Goal: Task Accomplishment & Management: Use online tool/utility

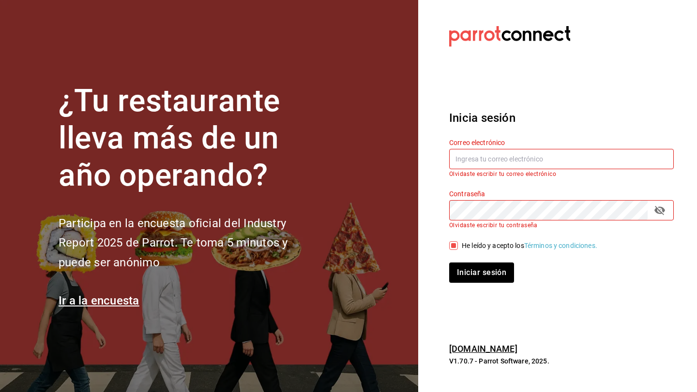
click at [478, 165] on input "text" at bounding box center [561, 159] width 224 height 20
click at [467, 156] on input "text" at bounding box center [561, 159] width 224 height 20
type input "luischong@playabichis.mx"
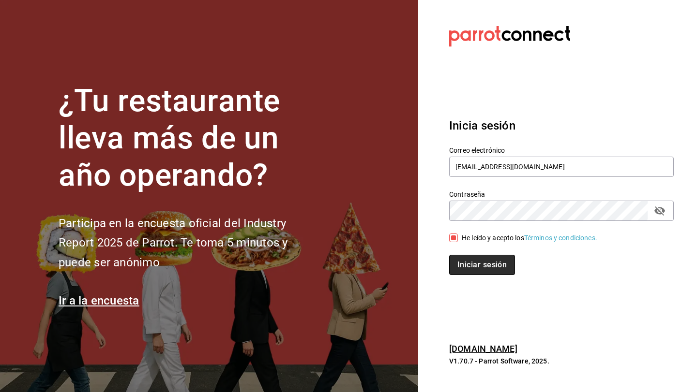
click at [489, 269] on button "Iniciar sesión" at bounding box center [482, 265] width 66 height 20
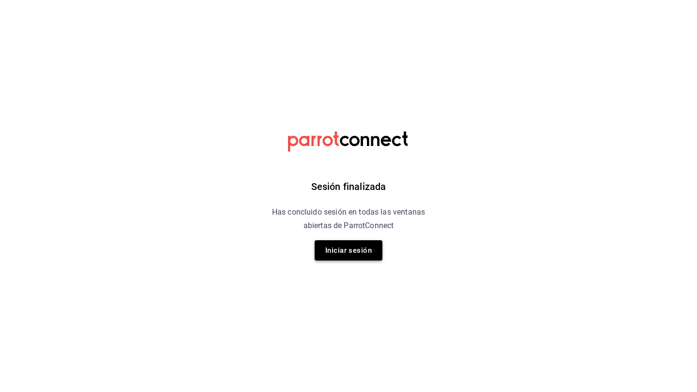
click at [343, 252] on button "Iniciar sesión" at bounding box center [348, 250] width 68 height 20
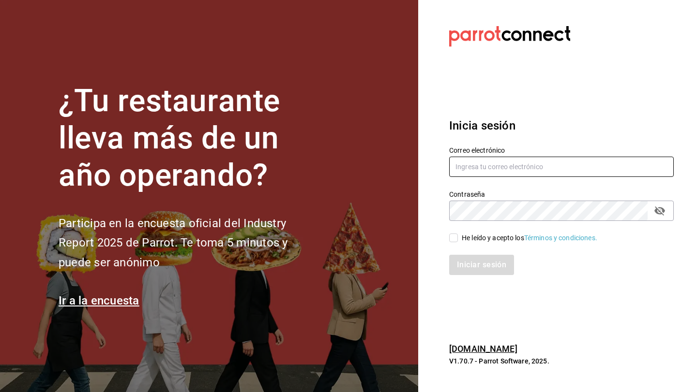
click at [473, 170] on input "text" at bounding box center [561, 167] width 224 height 20
type input "luischong@playabichis.mx"
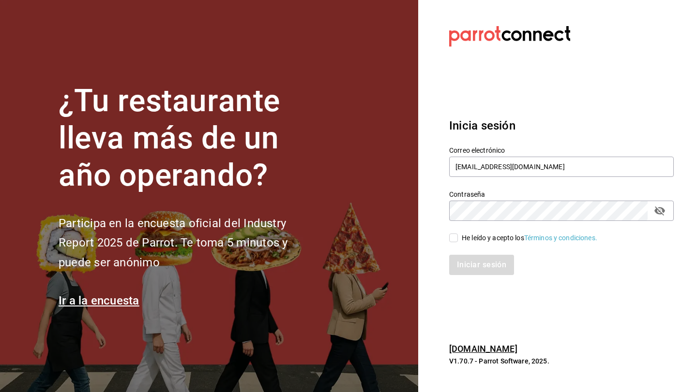
click at [453, 236] on input "He leído y acepto los Términos y condiciones." at bounding box center [453, 238] width 9 height 9
checkbox input "true"
click at [460, 265] on button "Iniciar sesión" at bounding box center [482, 265] width 66 height 20
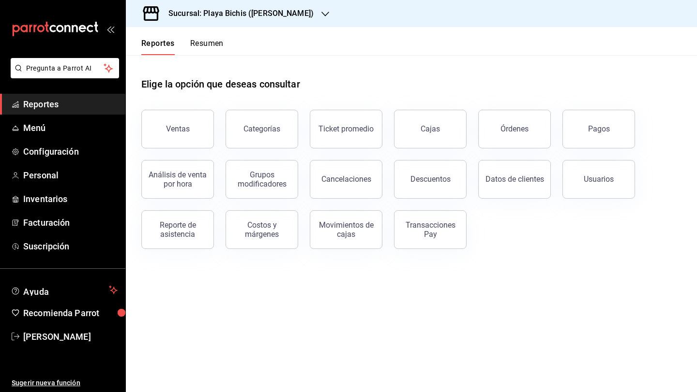
click at [405, 337] on main "Elige la opción que deseas consultar Ventas Categorías Ticket promedio Cajas Ór…" at bounding box center [411, 223] width 571 height 337
click at [54, 221] on span "Facturación" at bounding box center [70, 222] width 94 height 13
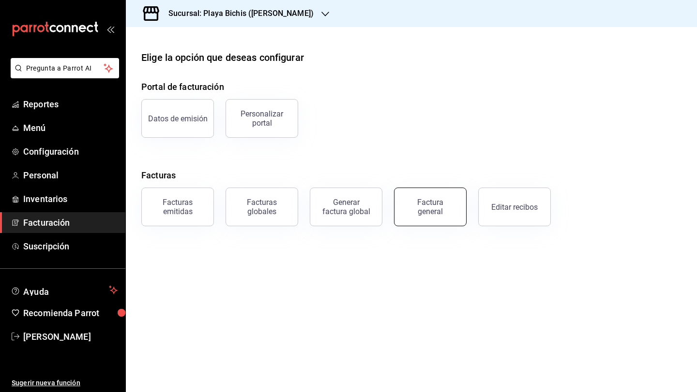
click at [444, 204] on div "Factura general" at bounding box center [430, 207] width 48 height 18
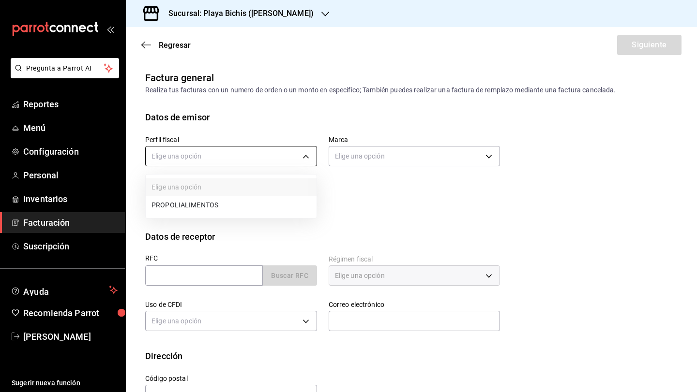
click at [278, 160] on body "Pregunta a Parrot AI Reportes Menú Configuración Personal Inventarios Facturaci…" at bounding box center [348, 196] width 697 height 392
drag, startPoint x: 266, startPoint y: 199, endPoint x: 274, endPoint y: 198, distance: 8.2
click at [266, 199] on li "PROPOLIALIMENTOS" at bounding box center [231, 205] width 171 height 18
type input "98789bbc-3643-442e-bea3-a0897877bbaf"
type input "4ba3d68a-2a71-4bf4-8272-d27f8f663470"
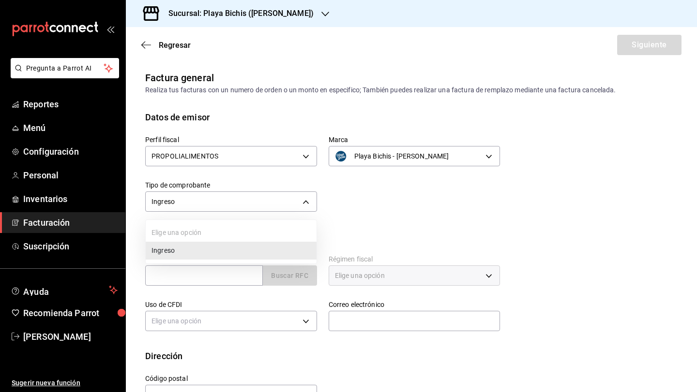
click at [296, 207] on body "Pregunta a Parrot AI Reportes Menú Configuración Personal Inventarios Facturaci…" at bounding box center [348, 196] width 697 height 392
drag, startPoint x: 517, startPoint y: 223, endPoint x: 503, endPoint y: 221, distance: 14.2
click at [509, 221] on div at bounding box center [348, 196] width 697 height 392
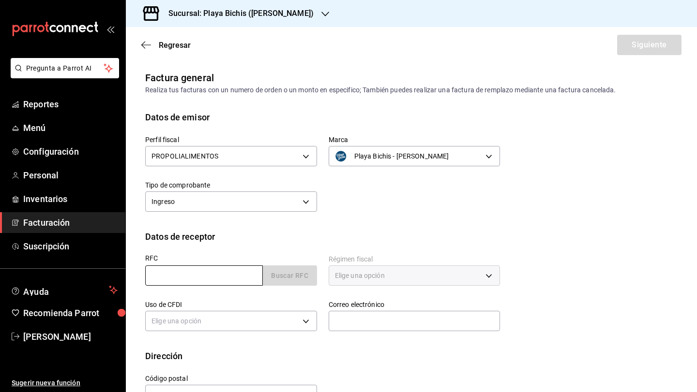
click at [248, 270] on input "text" at bounding box center [204, 276] width 118 height 20
paste input "GEC981004RE5"
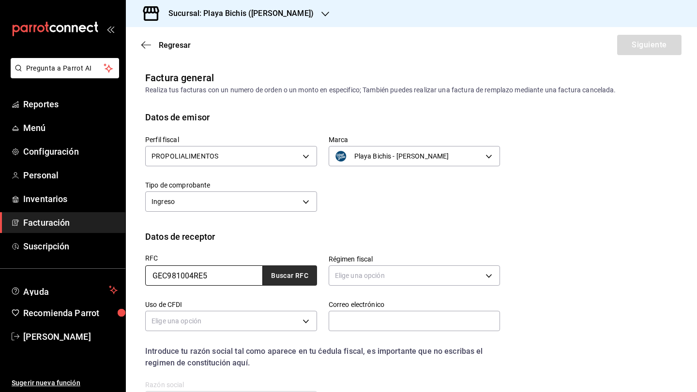
type input "GEC981004RE5"
click at [273, 281] on button "Buscar RFC" at bounding box center [290, 276] width 54 height 20
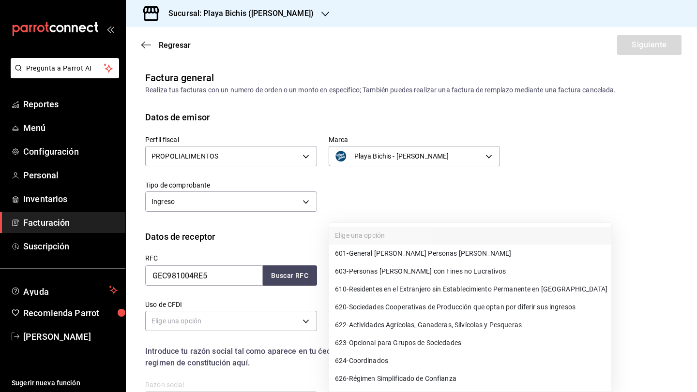
click at [352, 276] on body "Pregunta a Parrot AI Reportes Menú Configuración Personal Inventarios Facturaci…" at bounding box center [348, 196] width 697 height 392
click at [370, 194] on div at bounding box center [348, 196] width 697 height 392
click at [403, 276] on body "Pregunta a Parrot AI Reportes Menú Configuración Personal Inventarios Facturaci…" at bounding box center [348, 196] width 697 height 392
click at [401, 277] on li "603 - Personas Morales con Fines no Lucrativos" at bounding box center [470, 272] width 282 height 18
type input "603"
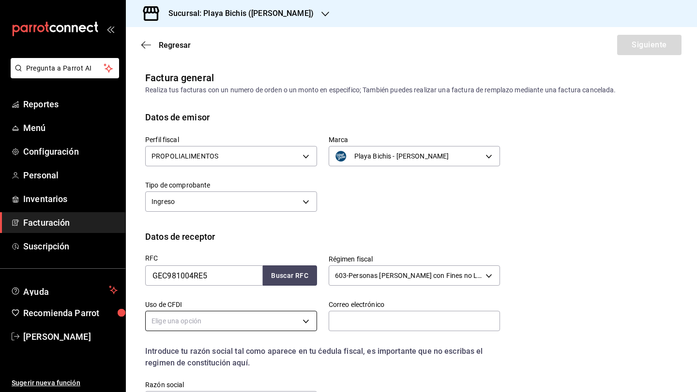
click at [250, 317] on body "Pregunta a Parrot AI Reportes Menú Configuración Personal Inventarios Facturaci…" at bounding box center [348, 196] width 697 height 392
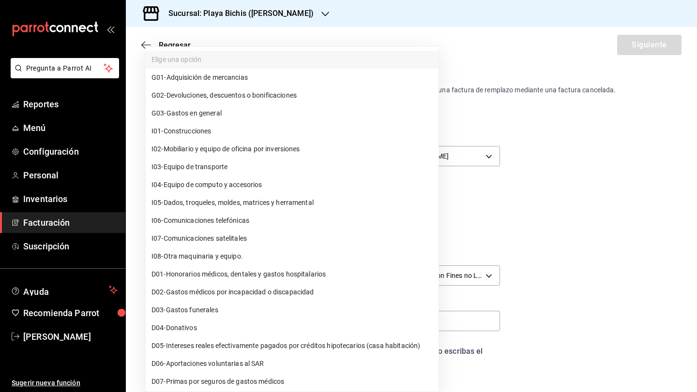
click at [213, 113] on span "G03 - Gastos en general" at bounding box center [186, 113] width 70 height 10
type input "G03"
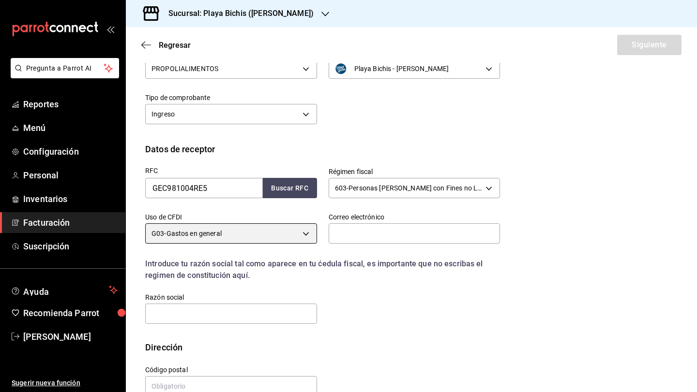
scroll to position [109, 0]
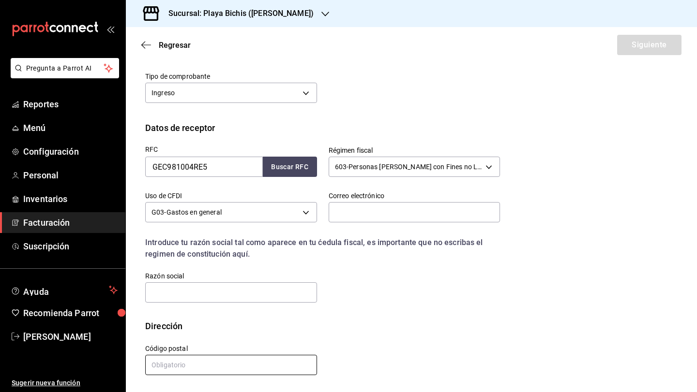
click at [206, 364] on input "text" at bounding box center [231, 365] width 172 height 20
paste input "rafa_"
drag, startPoint x: 208, startPoint y: 365, endPoint x: 105, endPoint y: 357, distance: 102.8
click at [106, 357] on div "Pregunta a Parrot AI Reportes Menú Configuración Personal Inventarios Facturaci…" at bounding box center [348, 196] width 697 height 392
paste input "rafa"
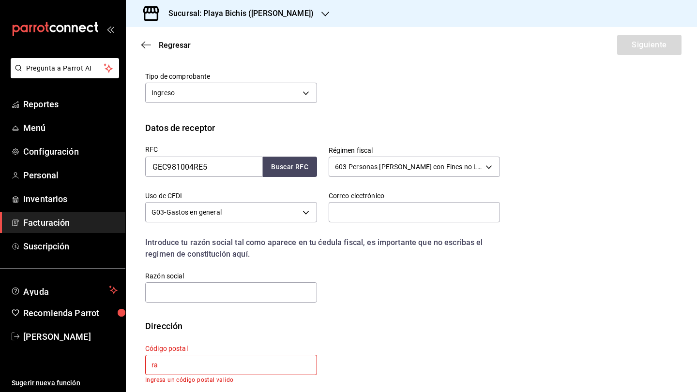
type input "r"
click at [371, 213] on input "text" at bounding box center [414, 212] width 172 height 20
paste input "rafa_chavez@hotmail.com"
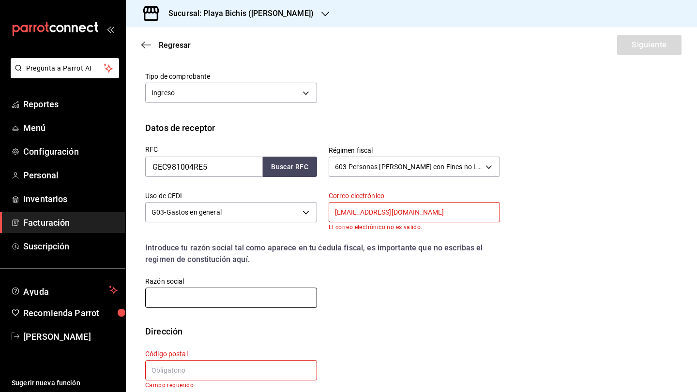
click at [236, 296] on input "text" at bounding box center [231, 298] width 172 height 20
click at [429, 211] on input "rafa_chavez@hotmail.com" at bounding box center [414, 212] width 172 height 20
click at [334, 216] on input "rafa_chavez@hotmail.com" at bounding box center [414, 212] width 172 height 20
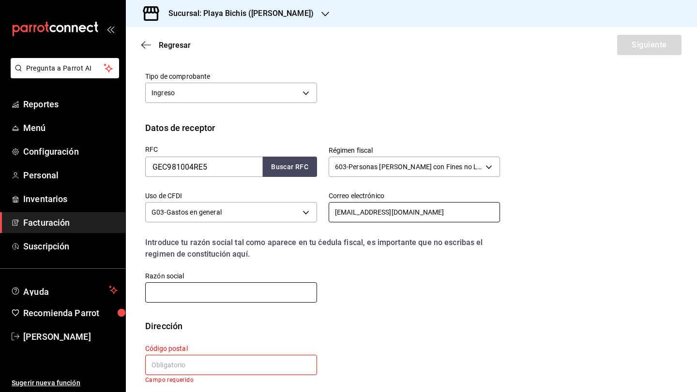
type input "rafa_chavez@hotmail.com"
click at [248, 288] on input "text" at bounding box center [231, 292] width 172 height 20
paste input "GOBIERNO DEL ESTADO DE CHIHUAHUA"
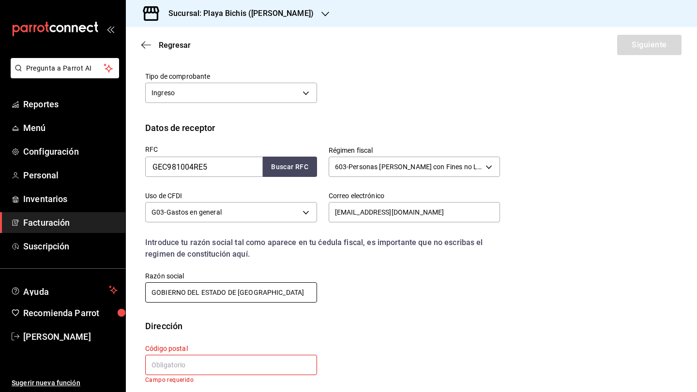
scroll to position [116, 0]
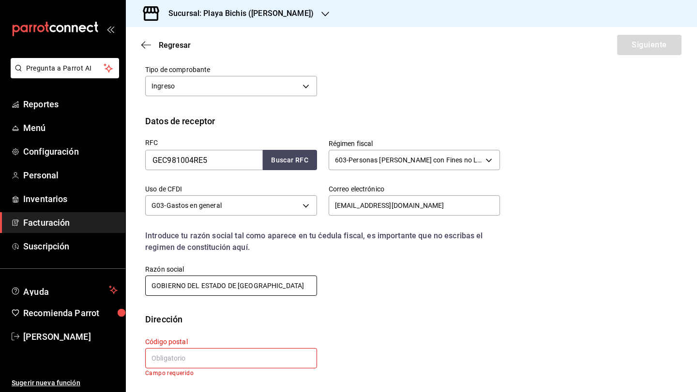
type input "GOBIERNO DEL ESTADO DE CHIHUAHUA"
click at [228, 358] on input "text" at bounding box center [231, 358] width 172 height 20
paste input "31350"
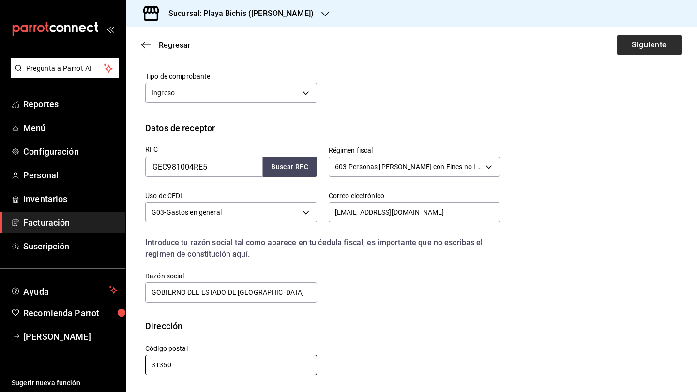
type input "31350"
click at [638, 43] on button "Siguiente" at bounding box center [649, 45] width 64 height 20
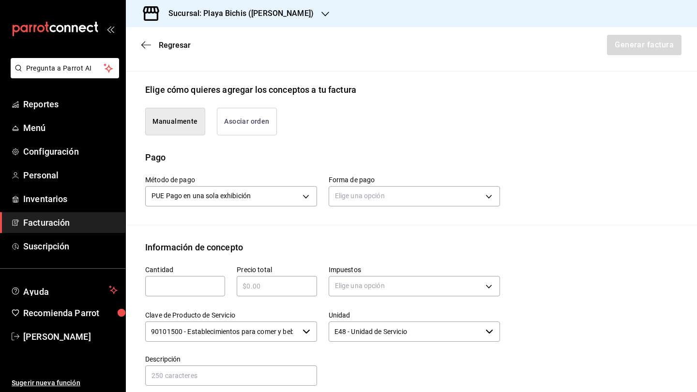
scroll to position [222, 0]
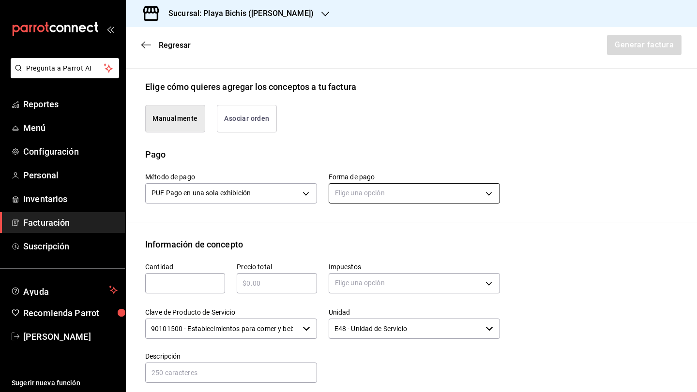
click at [346, 198] on body "Pregunta a Parrot AI Reportes Menú Configuración Personal Inventarios Facturaci…" at bounding box center [348, 196] width 697 height 392
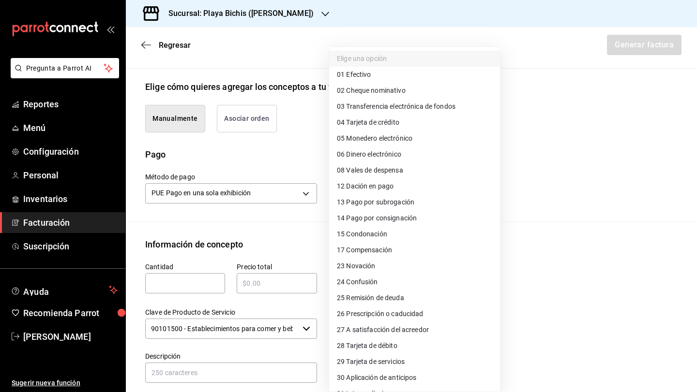
click at [579, 146] on div at bounding box center [348, 196] width 697 height 392
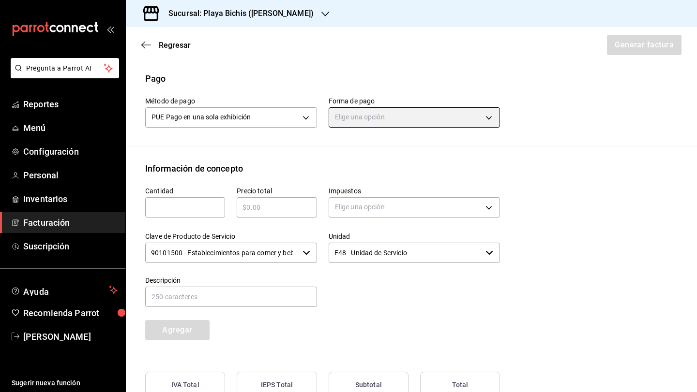
scroll to position [298, 0]
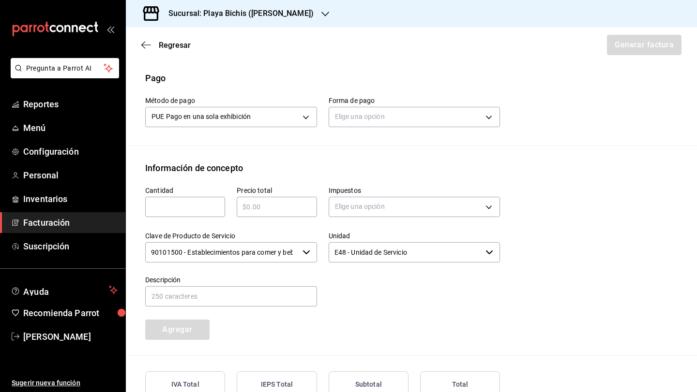
click at [192, 210] on input "text" at bounding box center [185, 207] width 80 height 12
type input "596"
click at [369, 210] on body "Pregunta a Parrot AI Reportes Menú Configuración Personal Inventarios Facturaci…" at bounding box center [348, 196] width 697 height 392
click at [365, 273] on li "IVA 8%" at bounding box center [414, 269] width 171 height 16
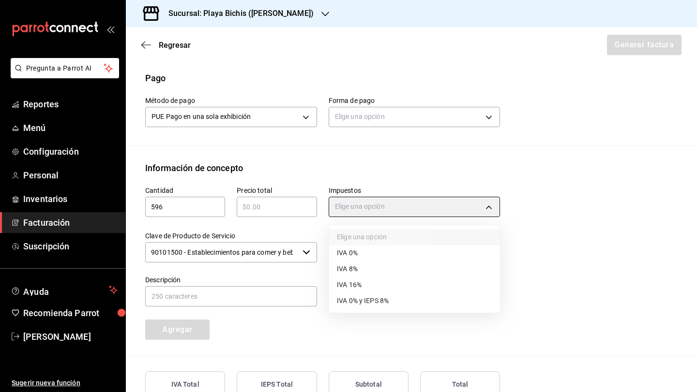
type input "IVA_8"
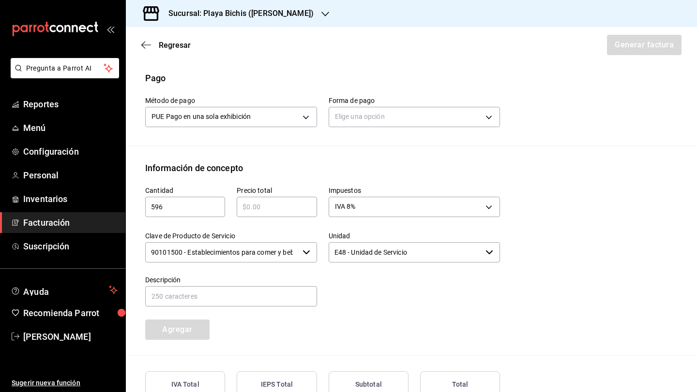
drag, startPoint x: 212, startPoint y: 211, endPoint x: 204, endPoint y: 212, distance: 8.3
click at [203, 210] on input "596" at bounding box center [185, 207] width 80 height 12
drag, startPoint x: 150, startPoint y: 204, endPoint x: 140, endPoint y: 206, distance: 10.3
click at [140, 206] on div "Cantidad 596 ​" at bounding box center [179, 197] width 91 height 45
drag, startPoint x: 170, startPoint y: 208, endPoint x: 124, endPoint y: 208, distance: 46.0
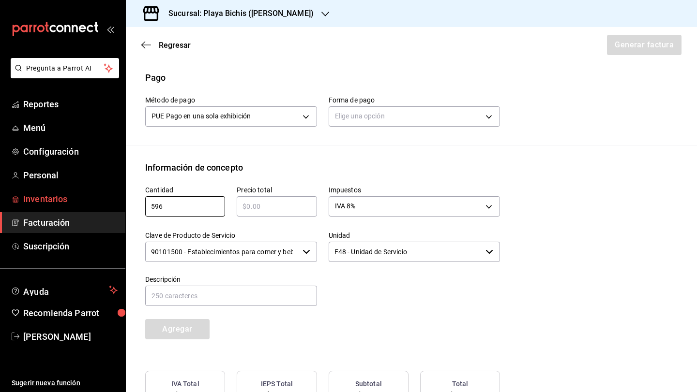
click at [124, 208] on div "Pregunta a Parrot AI Reportes Menú Configuración Personal Inventarios Facturaci…" at bounding box center [348, 196] width 697 height 392
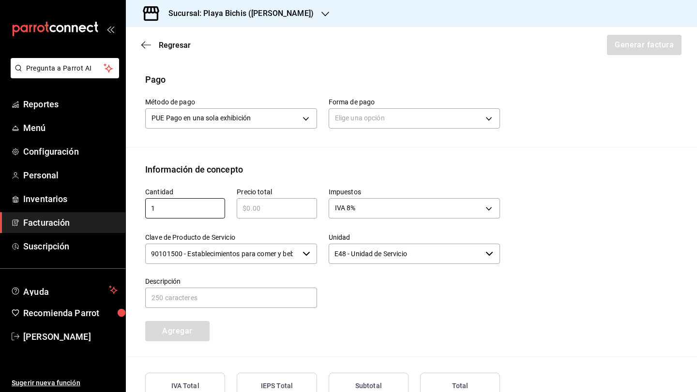
type input "1"
click at [271, 205] on input "text" at bounding box center [277, 209] width 80 height 12
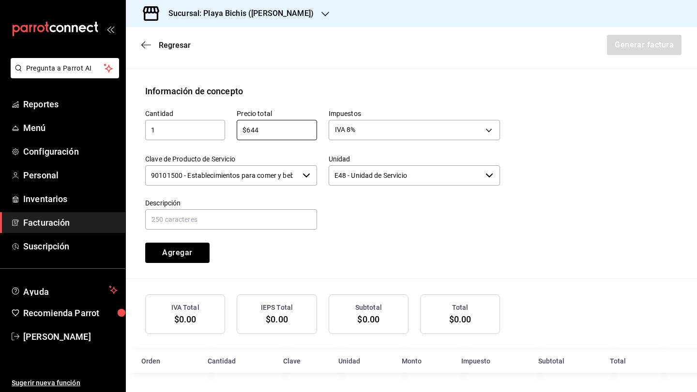
type input "$644"
drag, startPoint x: 330, startPoint y: 235, endPoint x: 297, endPoint y: 228, distance: 34.6
click at [330, 235] on div "Cantidad 1 ​ Precio total $644 ​ Impuestos IVA 8% IVA_8 Clave de Producto de Se…" at bounding box center [317, 180] width 366 height 165
click at [295, 228] on input "text" at bounding box center [231, 219] width 172 height 20
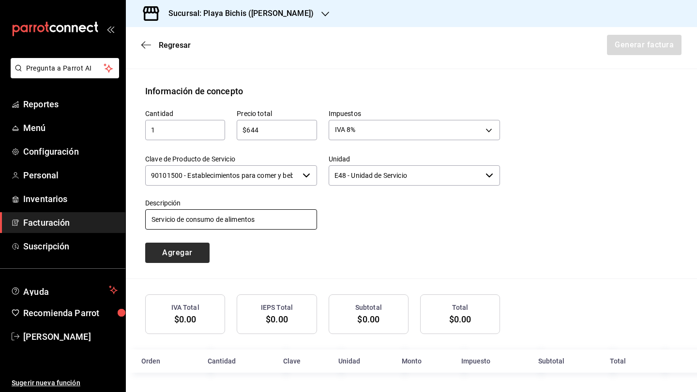
type input "Servicio de consumo de alimentos"
click at [200, 255] on button "Agregar" at bounding box center [177, 253] width 64 height 20
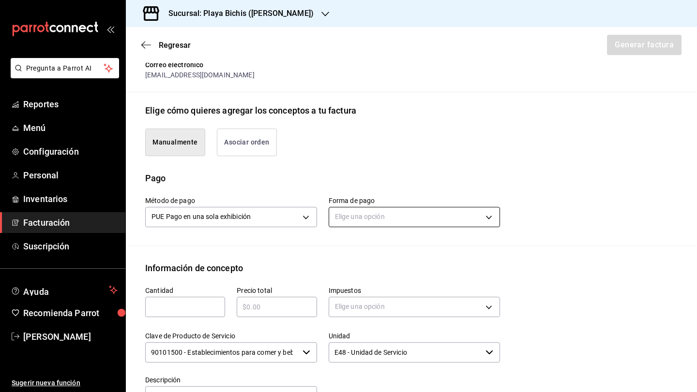
scroll to position [175, 0]
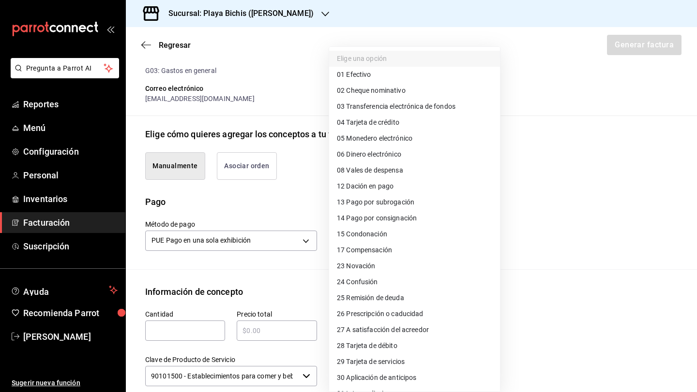
click at [376, 240] on body "Pregunta a Parrot AI Reportes Menú Configuración Personal Inventarios Facturaci…" at bounding box center [348, 196] width 697 height 392
click at [561, 153] on div at bounding box center [348, 196] width 697 height 392
click at [370, 238] on body "Pregunta a Parrot AI Reportes Menú Configuración Personal Inventarios Facturaci…" at bounding box center [348, 196] width 697 height 392
click at [386, 122] on span "04 Tarjeta de crédito" at bounding box center [368, 123] width 62 height 10
type input "04"
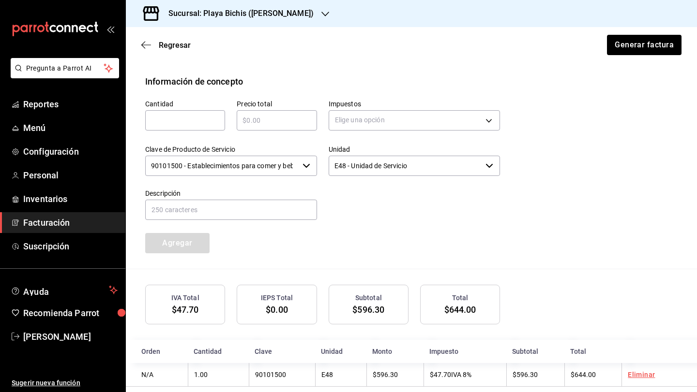
scroll to position [442, 0]
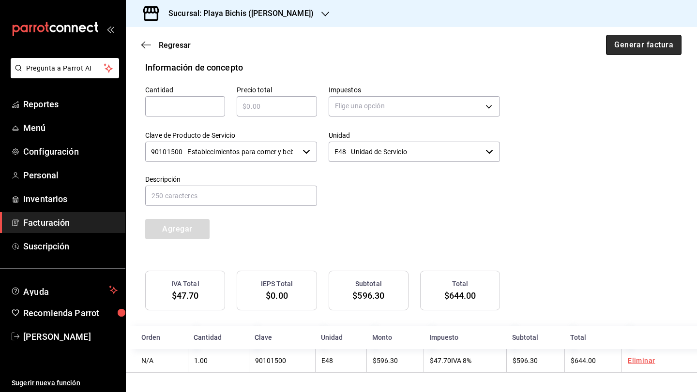
click at [633, 51] on button "Generar factura" at bounding box center [643, 45] width 75 height 20
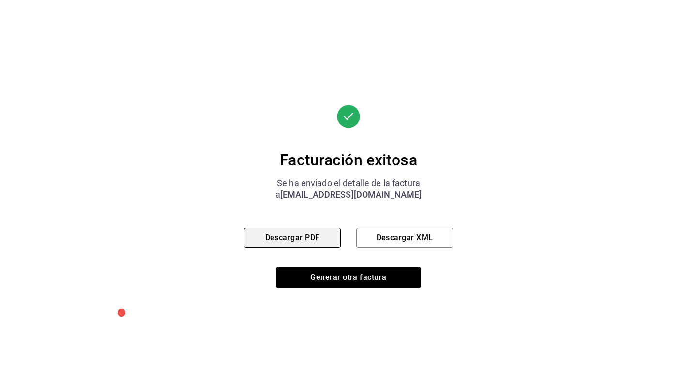
click at [309, 241] on button "Descargar PDF" at bounding box center [292, 238] width 97 height 20
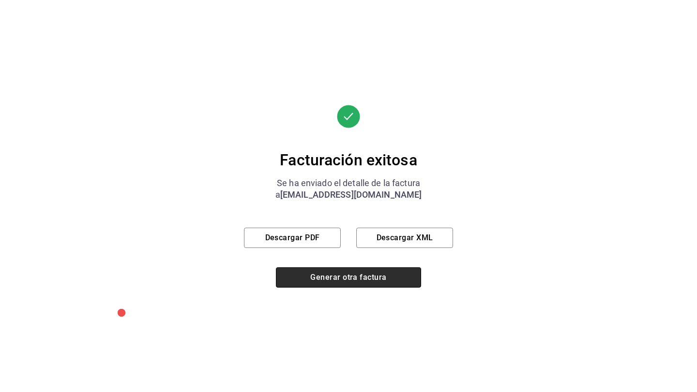
click at [347, 282] on button "Generar otra factura" at bounding box center [348, 278] width 145 height 20
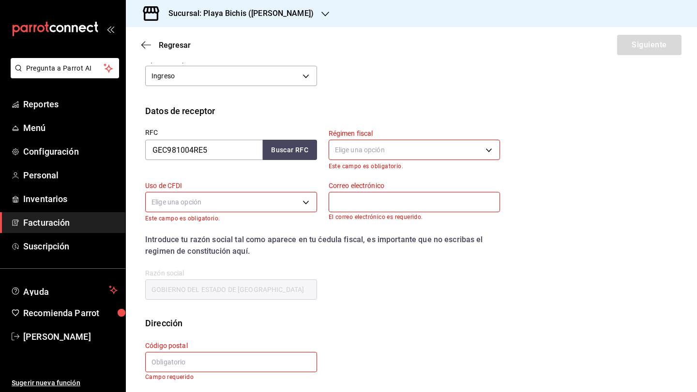
scroll to position [130, 0]
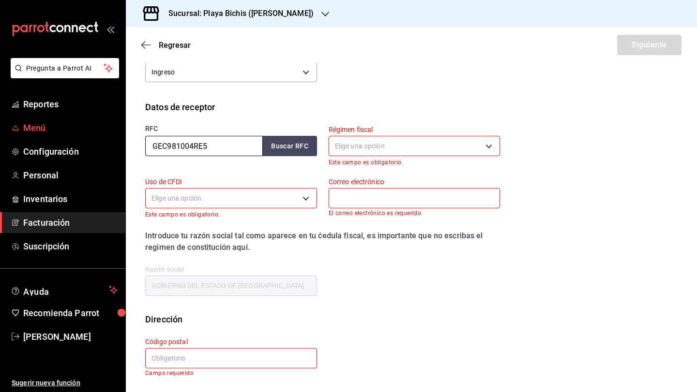
drag, startPoint x: 243, startPoint y: 151, endPoint x: 80, endPoint y: 120, distance: 166.4
click at [80, 120] on div "Pregunta a Parrot AI Reportes Menú Configuración Personal Inventarios Facturaci…" at bounding box center [348, 196] width 697 height 392
paste input "AME9006135H0"
type input "AME9006135H0"
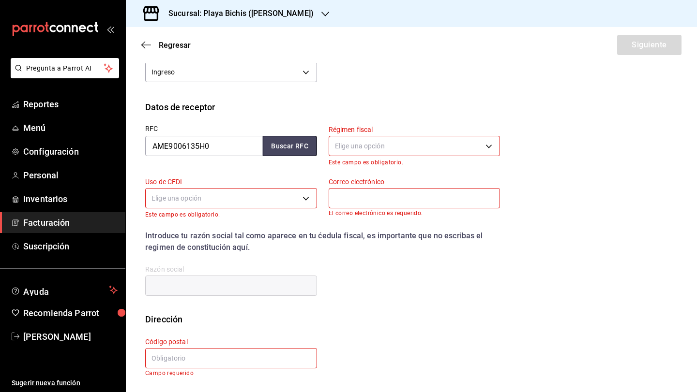
click at [293, 155] on button "Buscar RFC" at bounding box center [290, 146] width 54 height 20
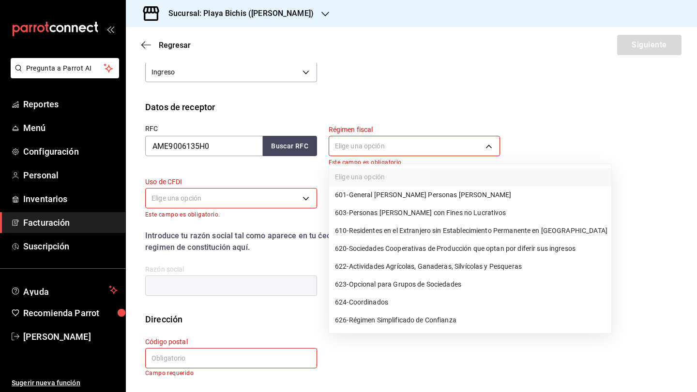
click at [361, 149] on body "Pregunta a Parrot AI Reportes Menú Configuración Personal Inventarios Facturaci…" at bounding box center [348, 196] width 697 height 392
click at [401, 198] on span "601 - General de Ley Personas Morales" at bounding box center [423, 195] width 176 height 10
type input "601"
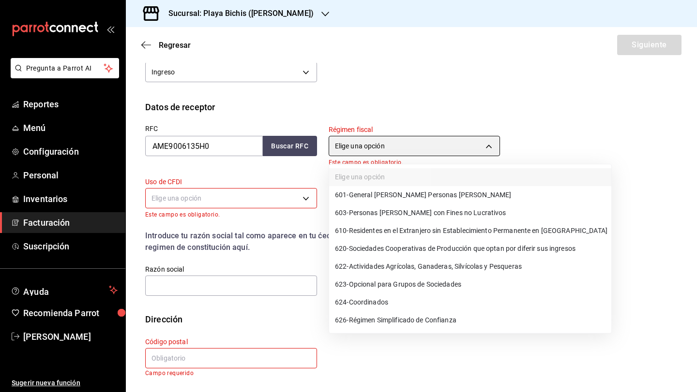
scroll to position [123, 0]
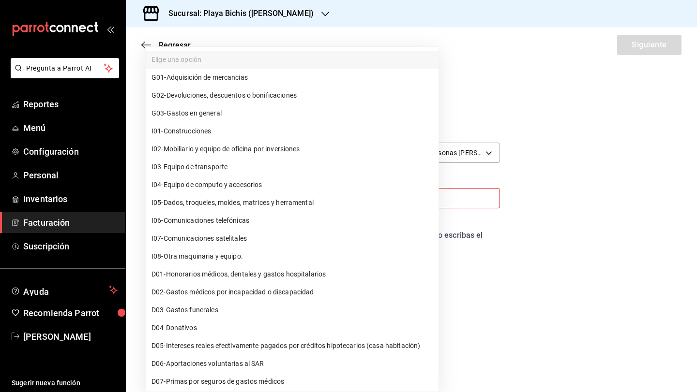
click at [225, 199] on body "Pregunta a Parrot AI Reportes Menú Configuración Personal Inventarios Facturaci…" at bounding box center [348, 196] width 697 height 392
click at [233, 118] on li "G03 - Gastos en general" at bounding box center [292, 113] width 293 height 18
type input "G03"
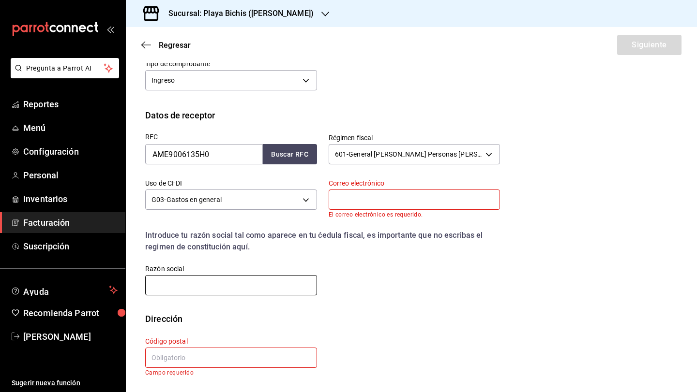
click at [251, 281] on input "text" at bounding box center [231, 285] width 172 height 20
paste input "ASOFARMA DE MEXICO"
type input "ASOFARMA DE MEXICO"
click at [249, 351] on input "text" at bounding box center [231, 358] width 172 height 20
click at [348, 204] on input "text" at bounding box center [414, 200] width 172 height 20
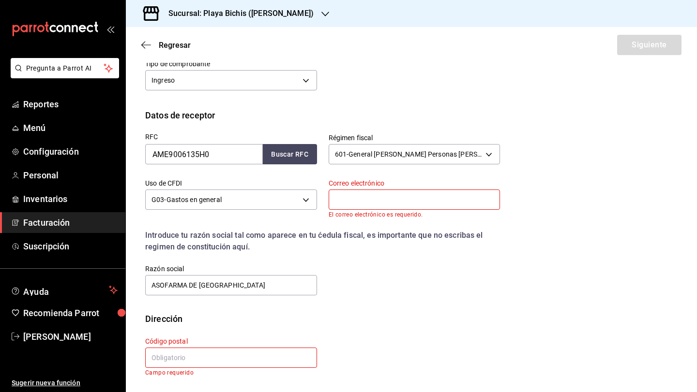
click at [179, 356] on input "text" at bounding box center [231, 358] width 172 height 20
paste input "14370"
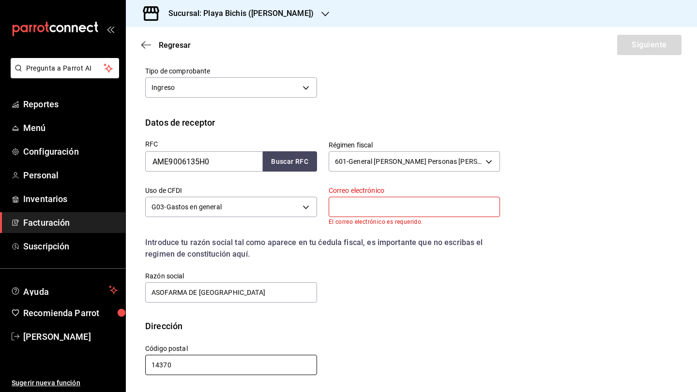
scroll to position [114, 0]
type input "14370"
click at [344, 210] on input "text" at bounding box center [414, 207] width 172 height 20
paste input "rubendleon@hotmail.com"
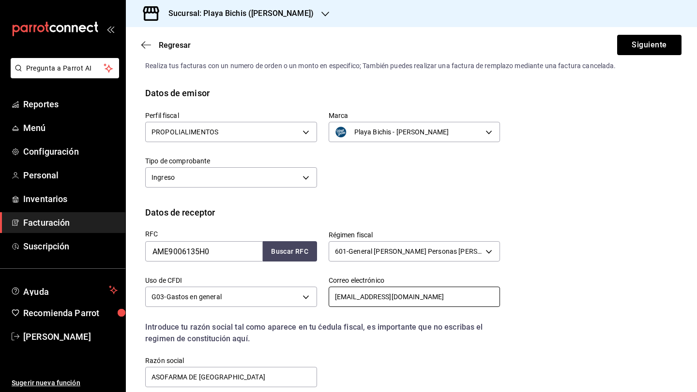
scroll to position [0, 0]
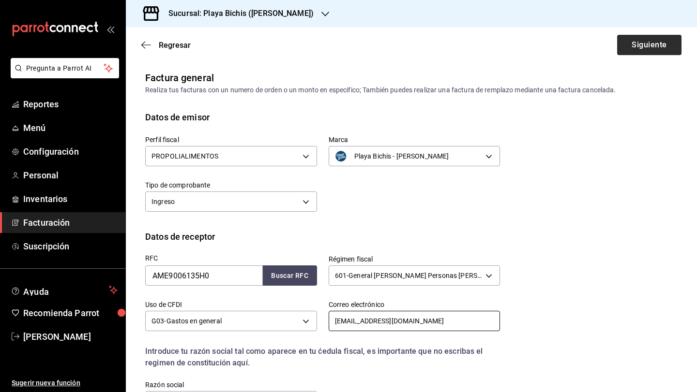
type input "rubendleon@hotmail.com"
click at [644, 48] on button "Siguiente" at bounding box center [649, 45] width 64 height 20
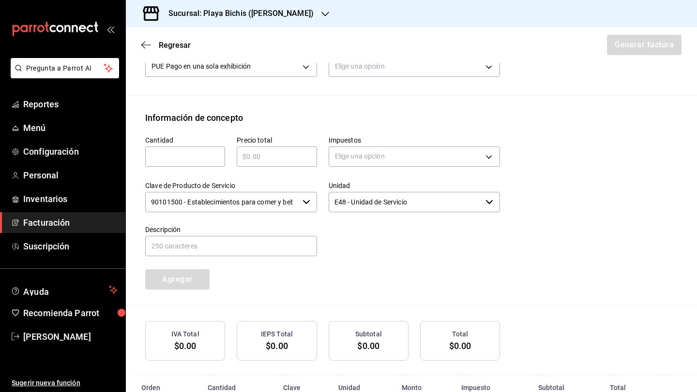
scroll to position [349, 0]
click at [209, 150] on input "text" at bounding box center [185, 156] width 80 height 12
type input "390"
click at [291, 150] on input "text" at bounding box center [277, 156] width 80 height 12
type input "$390"
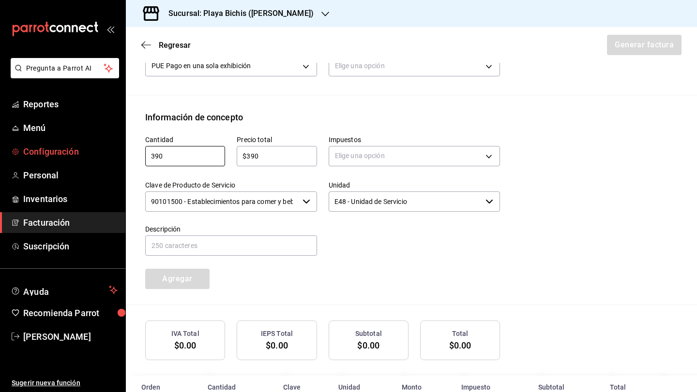
drag, startPoint x: 172, startPoint y: 147, endPoint x: 107, endPoint y: 141, distance: 64.6
click at [107, 141] on div "Pregunta a Parrot AI Reportes Menú Configuración Personal Inventarios Facturaci…" at bounding box center [348, 196] width 697 height 392
type input "1"
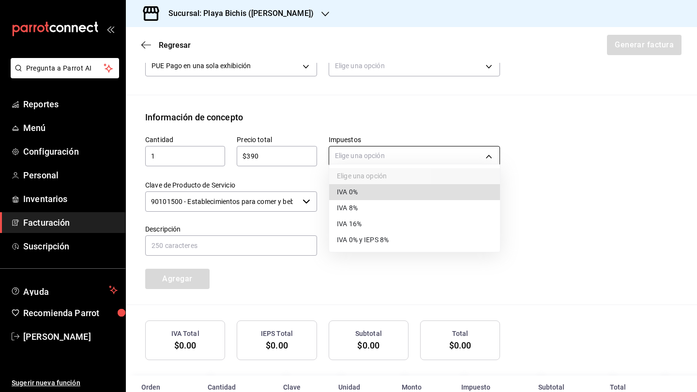
click at [383, 152] on body "Pregunta a Parrot AI Reportes Menú Configuración Personal Inventarios Facturaci…" at bounding box center [348, 196] width 697 height 392
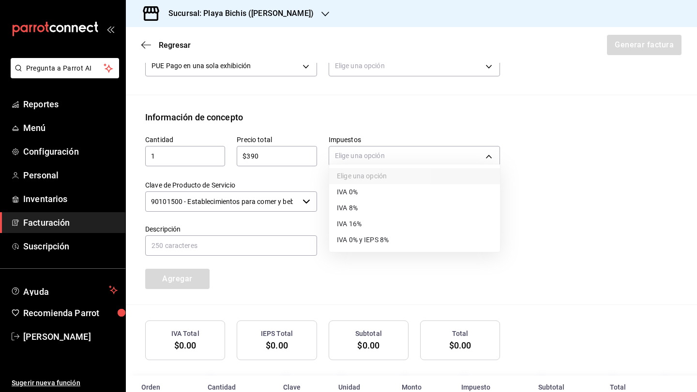
click at [367, 207] on li "IVA 8%" at bounding box center [414, 208] width 171 height 16
type input "IVA_8"
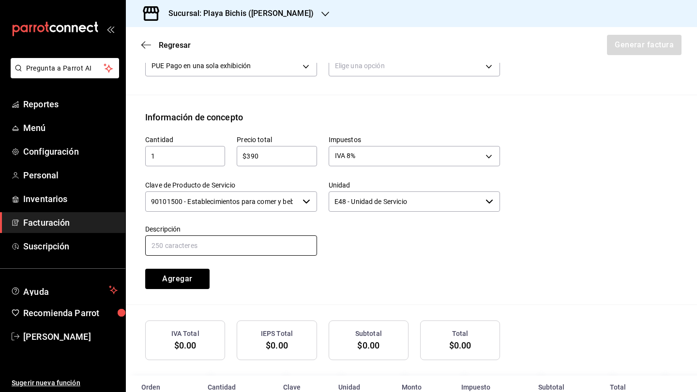
click at [271, 242] on input "text" at bounding box center [231, 246] width 172 height 20
type input "Servicio de consumo de alimentos"
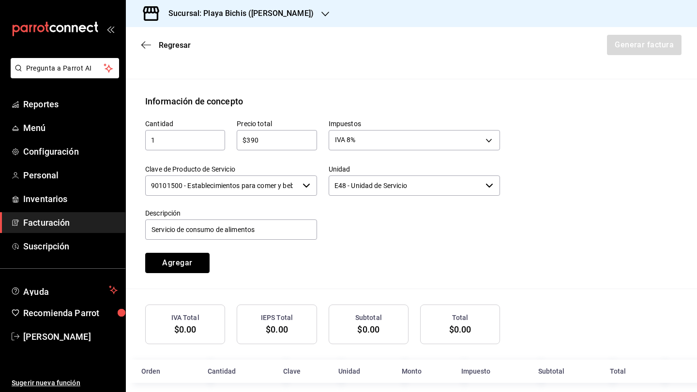
click at [182, 254] on button "Agregar" at bounding box center [177, 263] width 64 height 20
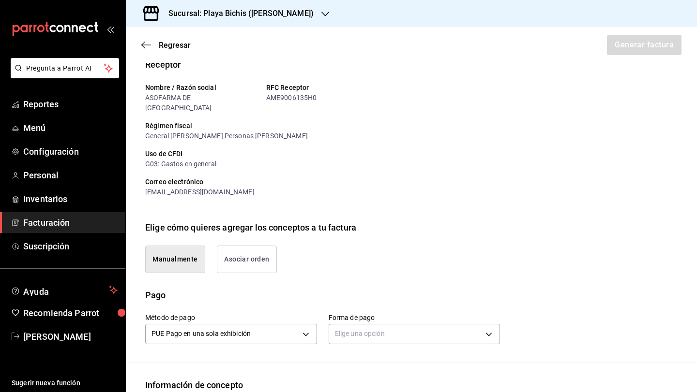
scroll to position [79, 0]
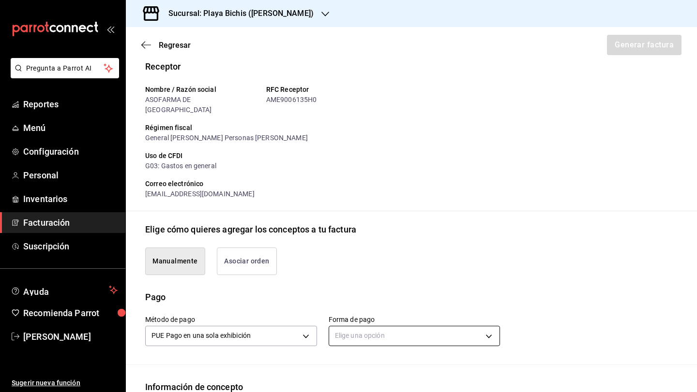
click at [441, 328] on body "Pregunta a Parrot AI Reportes Menú Configuración Personal Inventarios Facturaci…" at bounding box center [348, 196] width 697 height 392
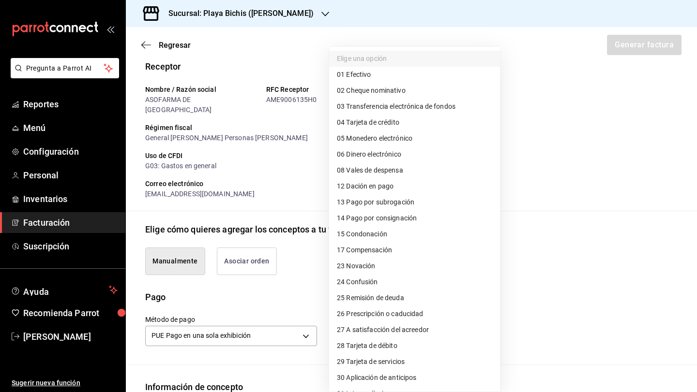
click at [392, 126] on span "04 Tarjeta de crédito" at bounding box center [368, 123] width 62 height 10
type input "04"
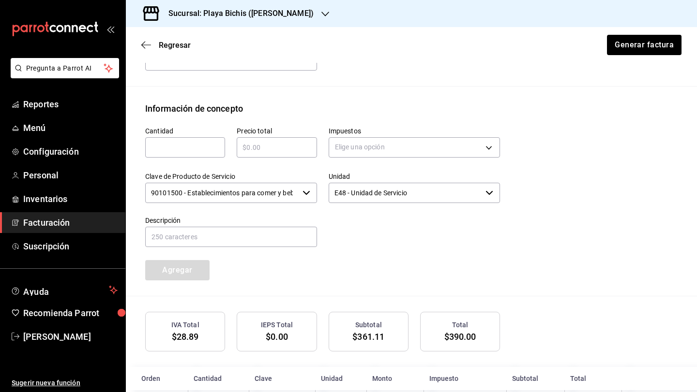
scroll to position [431, 0]
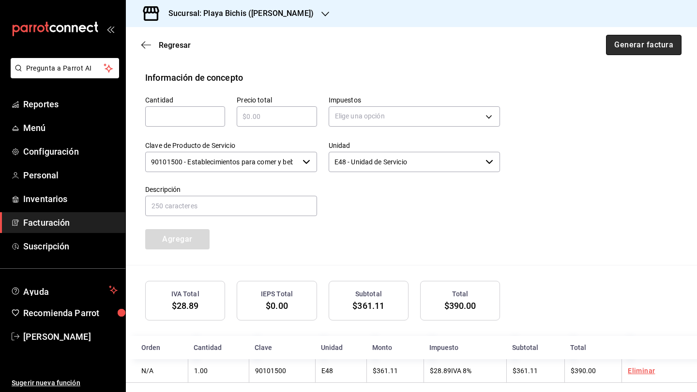
drag, startPoint x: 631, startPoint y: 48, endPoint x: 625, endPoint y: 48, distance: 5.8
click at [627, 48] on button "Generar factura" at bounding box center [643, 45] width 75 height 20
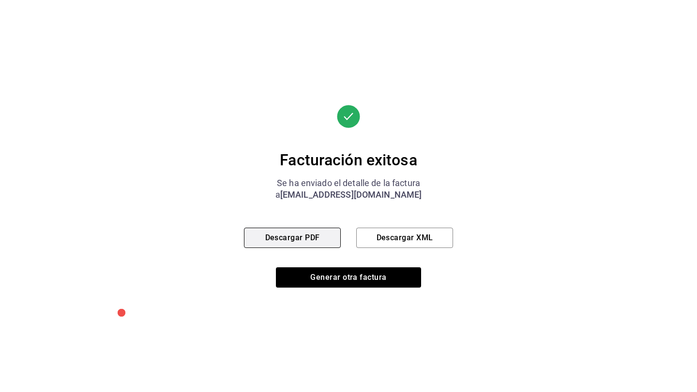
click at [327, 233] on button "Descargar PDF" at bounding box center [292, 238] width 97 height 20
click at [344, 290] on div "Facturación exitosa Se ha enviado el detalle de la factura a rubendleon@hotmail…" at bounding box center [348, 196] width 209 height 392
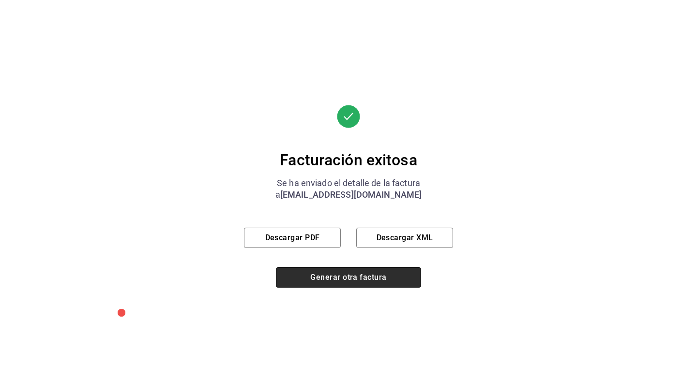
click at [345, 283] on button "Generar otra factura" at bounding box center [348, 278] width 145 height 20
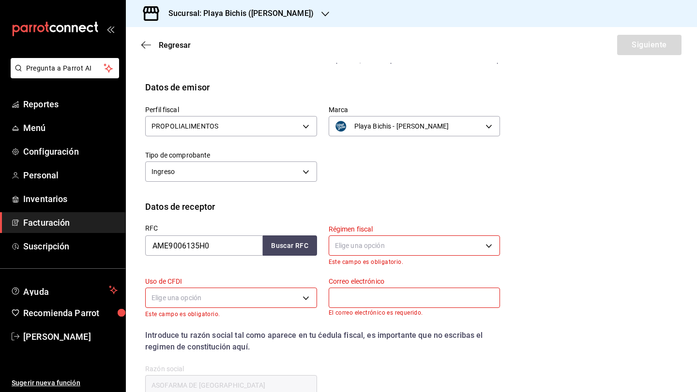
click at [266, 18] on h3 "Sucursal: Playa Bichis (Gomez Morin)" at bounding box center [237, 14] width 153 height 12
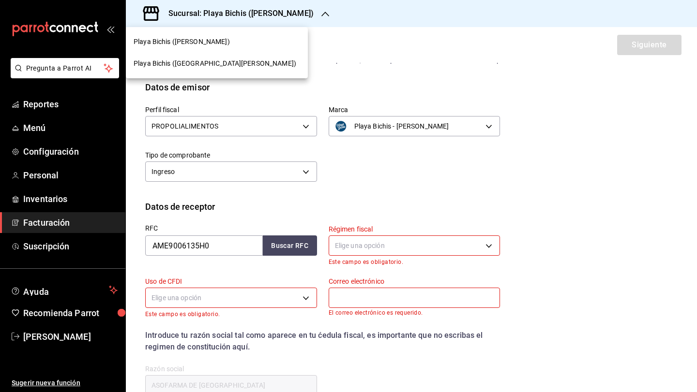
click at [225, 61] on div "Playa Bichis (San Lorenzo)" at bounding box center [217, 64] width 166 height 10
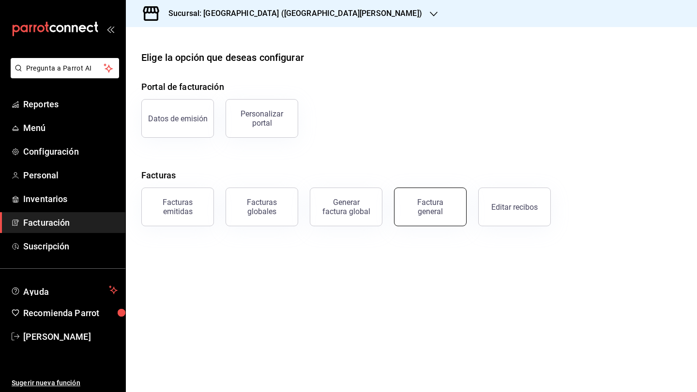
click at [438, 211] on div "Factura general" at bounding box center [430, 207] width 48 height 18
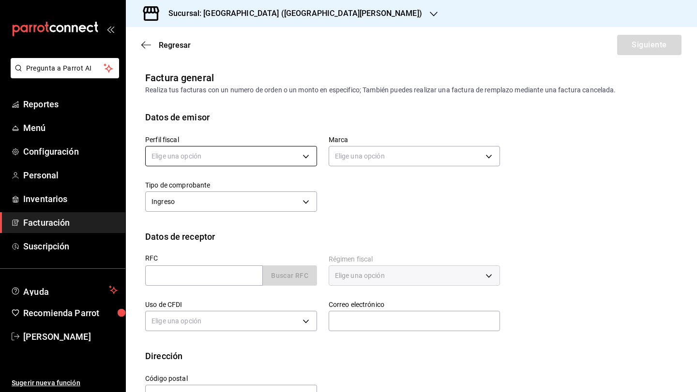
click at [282, 157] on body "Pregunta a Parrot AI Reportes Menú Configuración Personal Inventarios Facturaci…" at bounding box center [348, 196] width 697 height 392
click at [277, 205] on li "ORGANIC FOODS" at bounding box center [231, 205] width 171 height 18
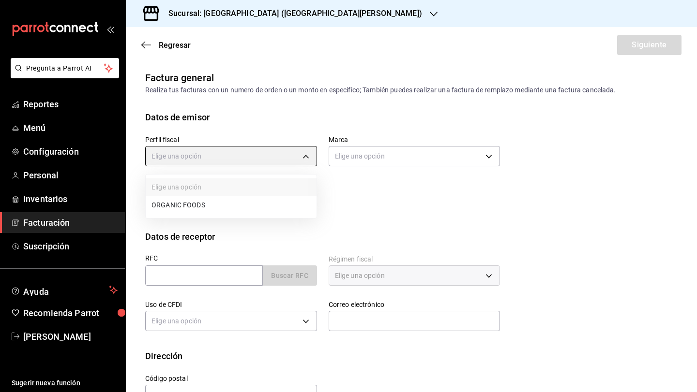
type input "654927a2-fb95-458b-bd0a-9ffada75daa8"
type input "c2db145c-7f15-421d-baa5-27fbbe9efb3f"
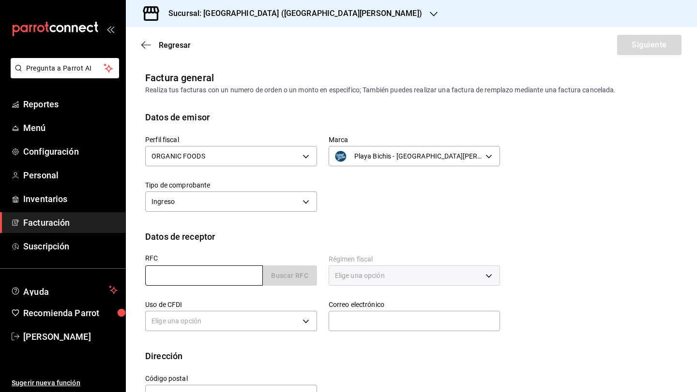
click at [202, 275] on input "text" at bounding box center [204, 276] width 118 height 20
paste input "IMS421231I45"
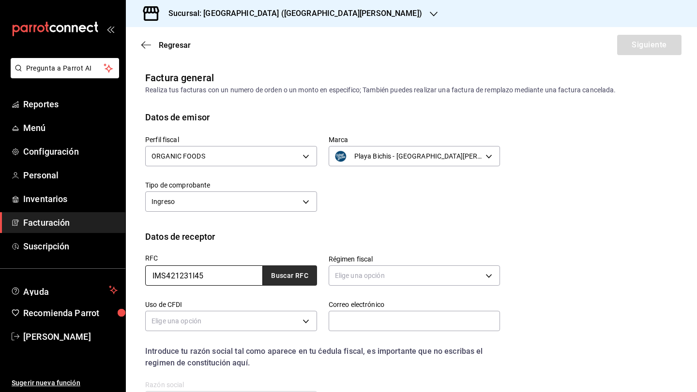
type input "IMS421231I45"
click at [288, 279] on button "Buscar RFC" at bounding box center [290, 276] width 54 height 20
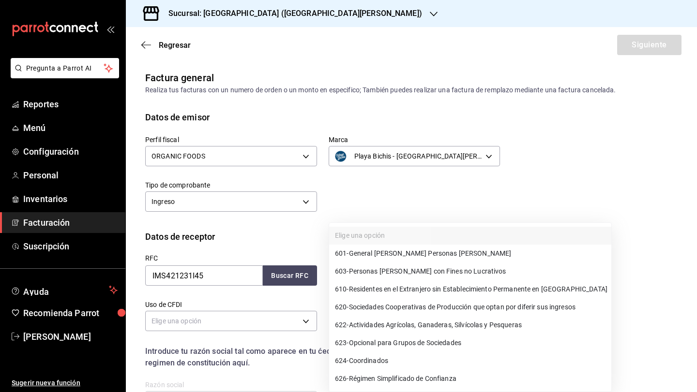
click at [359, 278] on body "Pregunta a Parrot AI Reportes Menú Configuración Personal Inventarios Facturaci…" at bounding box center [348, 196] width 697 height 392
click at [425, 275] on span "603 - Personas Morales con Fines no Lucrativos" at bounding box center [420, 272] width 171 height 10
type input "603"
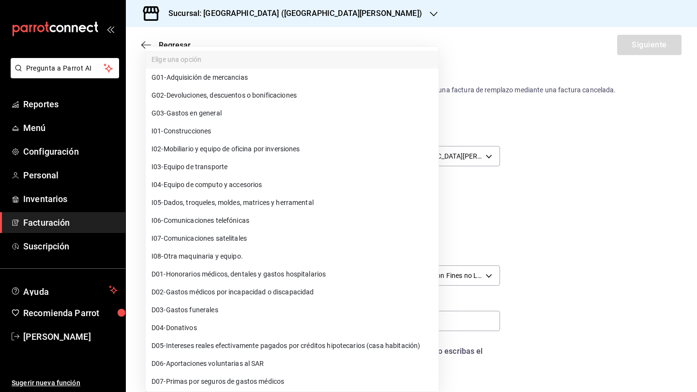
click at [274, 319] on body "Pregunta a Parrot AI Reportes Menú Configuración Personal Inventarios Facturaci…" at bounding box center [348, 196] width 697 height 392
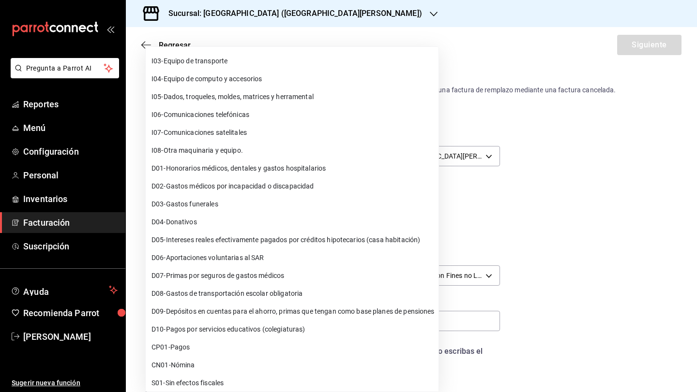
scroll to position [110, 0]
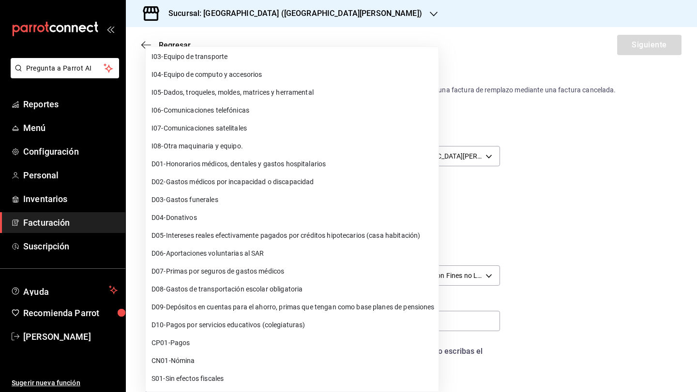
click at [287, 374] on li "S01 - Sin efectos fiscales" at bounding box center [292, 379] width 293 height 18
type input "S01"
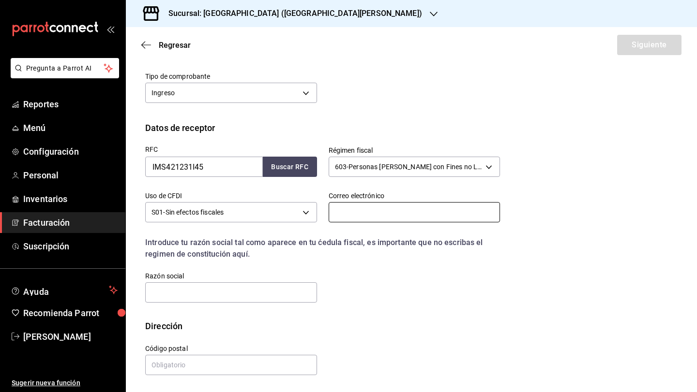
drag, startPoint x: 345, startPoint y: 216, endPoint x: 342, endPoint y: 227, distance: 11.0
click at [345, 216] on input "text" at bounding box center [414, 212] width 172 height 20
paste input "victoriavallest@gmail.com"
type input "victoriavallest@gmail.com"
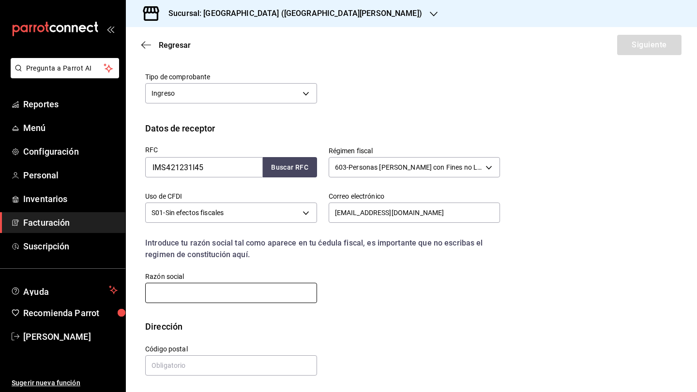
drag, startPoint x: 260, startPoint y: 295, endPoint x: 264, endPoint y: 291, distance: 5.1
click at [261, 294] on input "text" at bounding box center [231, 293] width 172 height 20
type input "INSTITUTO MEXICANO DEL SEGURO SOCIAL"
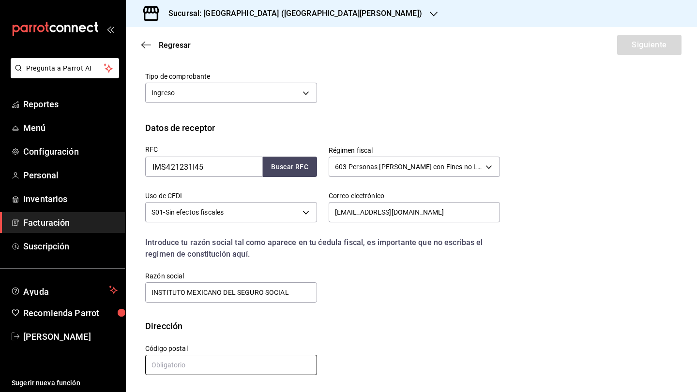
click at [238, 364] on input "text" at bounding box center [231, 365] width 172 height 20
paste input "06600"
type input "06600"
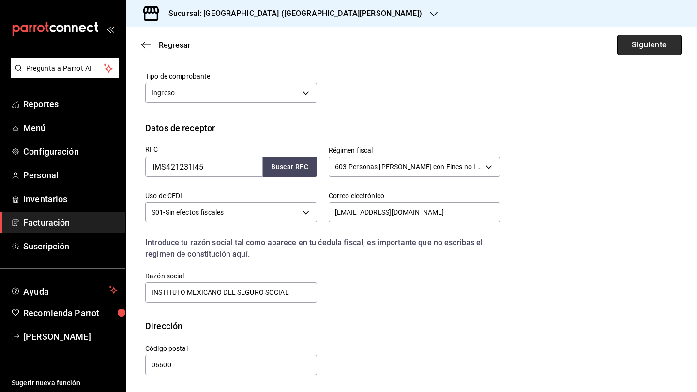
click at [646, 50] on button "Siguiente" at bounding box center [649, 45] width 64 height 20
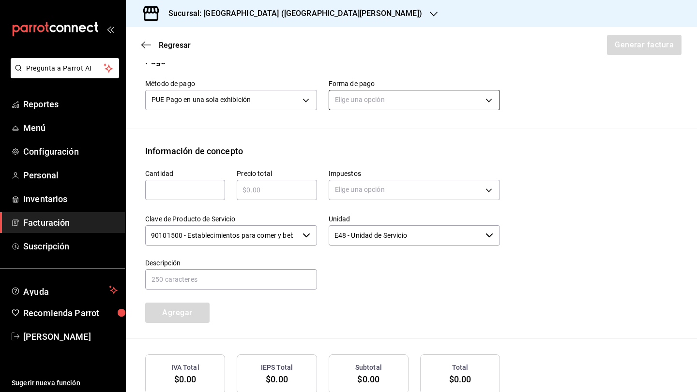
scroll to position [318, 0]
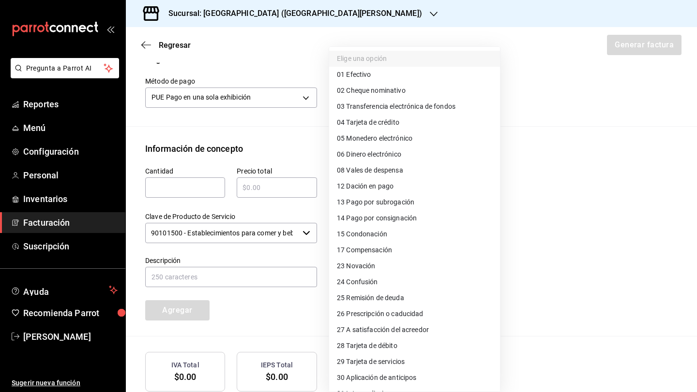
click at [461, 103] on body "Pregunta a Parrot AI Reportes Menú Configuración Personal Inventarios Facturaci…" at bounding box center [348, 196] width 697 height 392
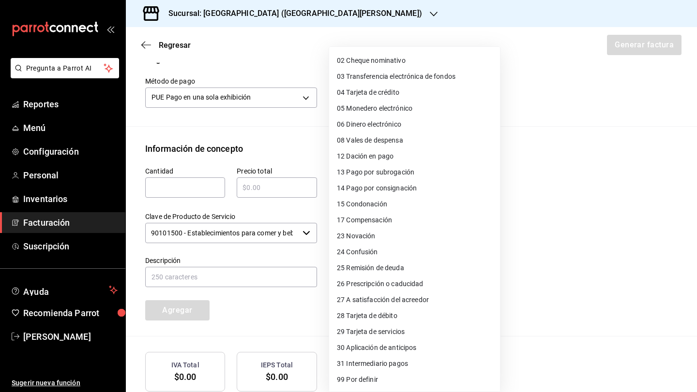
scroll to position [27, 0]
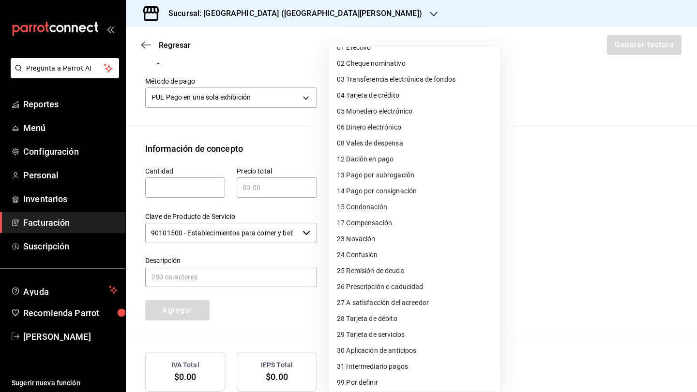
click at [387, 96] on span "04 Tarjeta de crédito" at bounding box center [368, 95] width 62 height 10
type input "04"
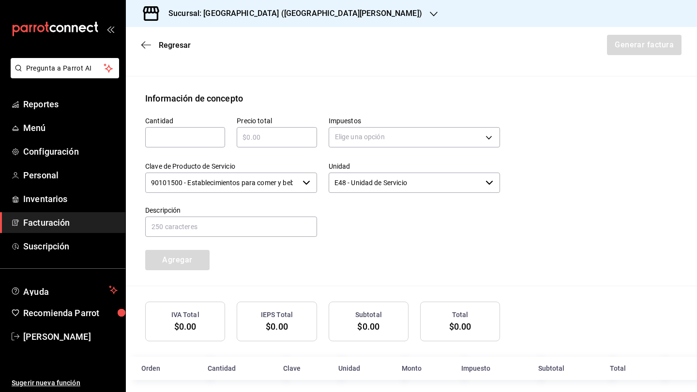
scroll to position [414, 0]
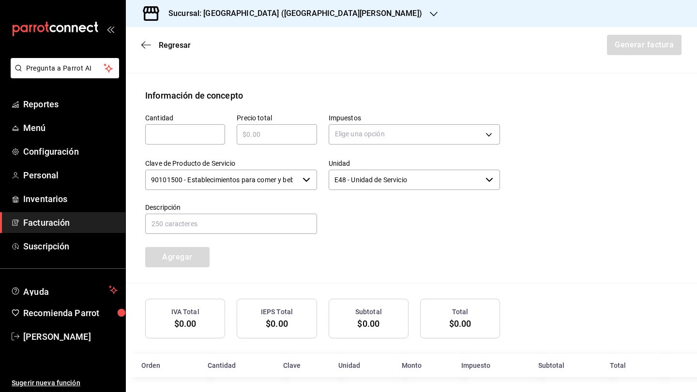
click at [263, 135] on input "text" at bounding box center [277, 135] width 80 height 12
type input "$511"
click at [208, 137] on input "text" at bounding box center [185, 135] width 80 height 12
type input "1"
click at [357, 135] on body "Pregunta a Parrot AI Reportes Menú Configuración Personal Inventarios Facturaci…" at bounding box center [348, 196] width 697 height 392
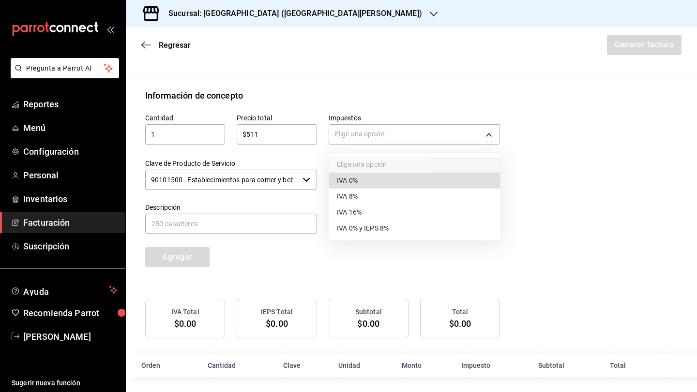
click at [355, 193] on span "IVA 8%" at bounding box center [347, 197] width 21 height 10
type input "IVA_8"
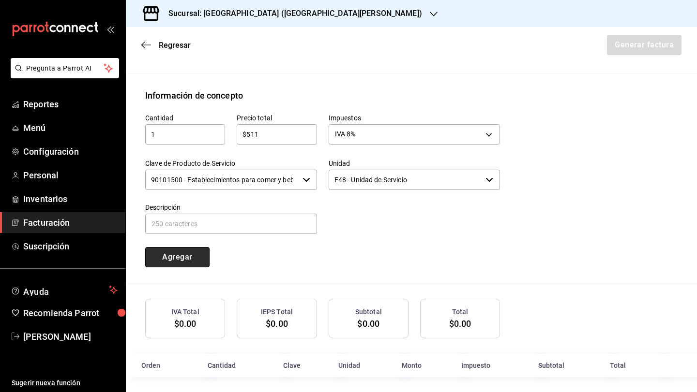
click at [194, 257] on button "Agregar" at bounding box center [177, 257] width 64 height 20
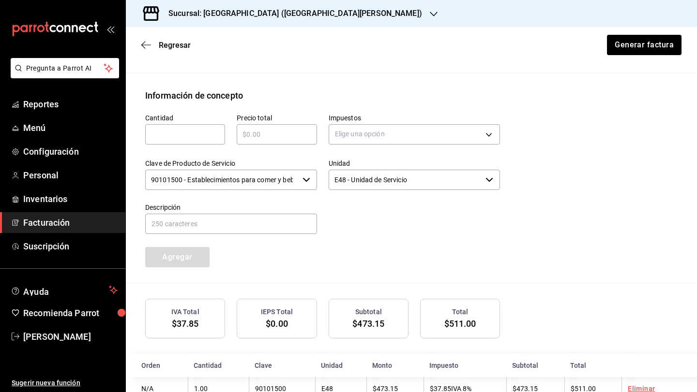
scroll to position [442, 0]
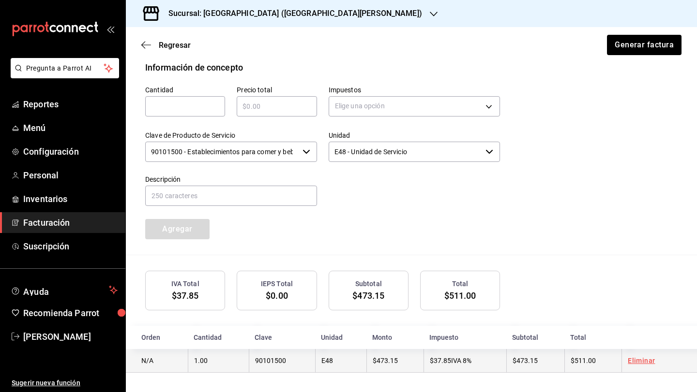
click at [636, 363] on link "Eliminar" at bounding box center [640, 361] width 27 height 8
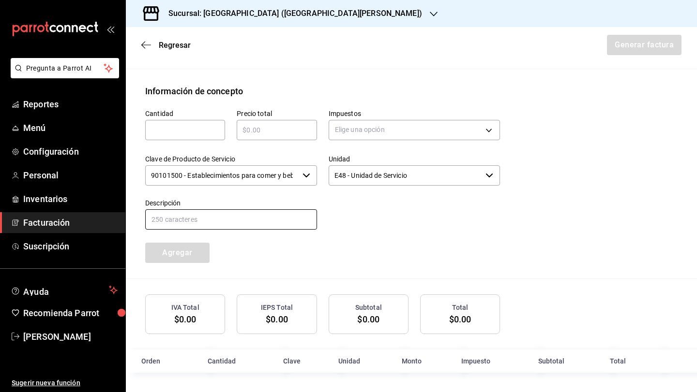
click at [195, 219] on input "text" at bounding box center [231, 219] width 172 height 20
click at [205, 131] on input "text" at bounding box center [185, 130] width 80 height 12
type input "1"
click at [246, 127] on input "text" at bounding box center [277, 130] width 80 height 12
type input "$511"
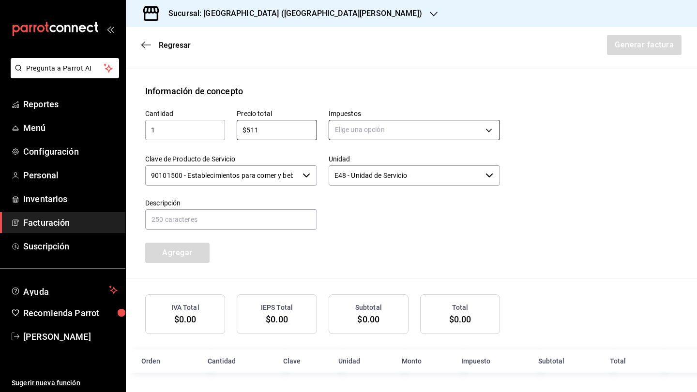
click at [352, 137] on body "Pregunta a Parrot AI Reportes Menú Configuración Personal Inventarios Facturaci…" at bounding box center [348, 196] width 697 height 392
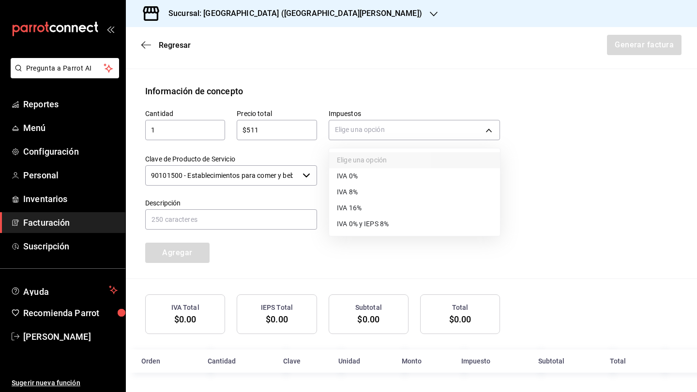
click at [347, 194] on span "IVA 8%" at bounding box center [347, 192] width 21 height 10
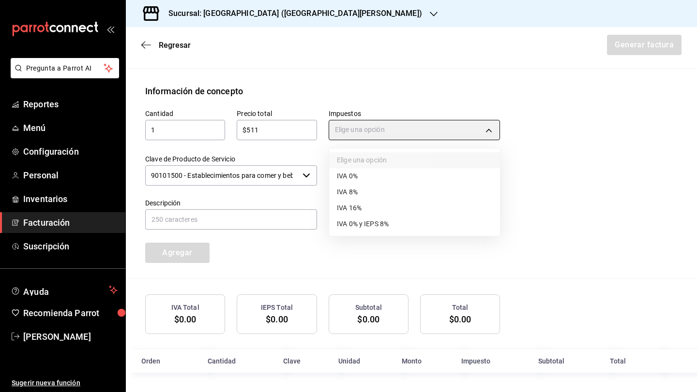
type input "IVA_8"
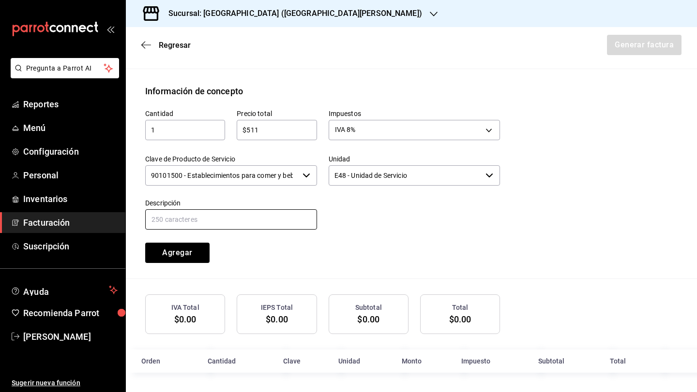
click at [272, 221] on input "text" at bounding box center [231, 219] width 172 height 20
type input "Servicio de consumo de alimentos"
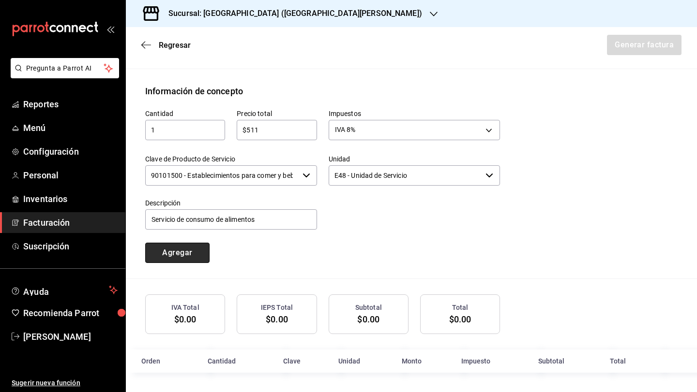
click at [204, 258] on button "Agregar" at bounding box center [177, 253] width 64 height 20
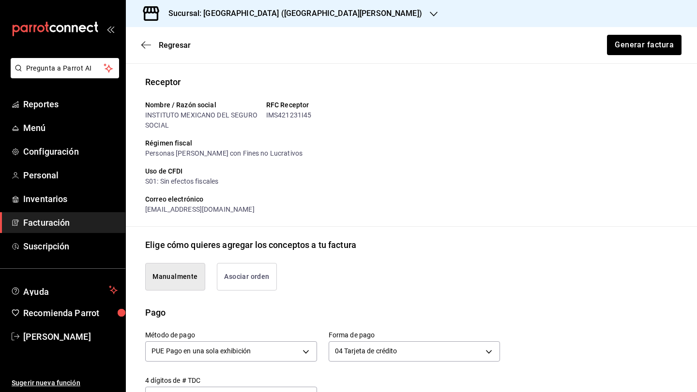
scroll to position [55, 0]
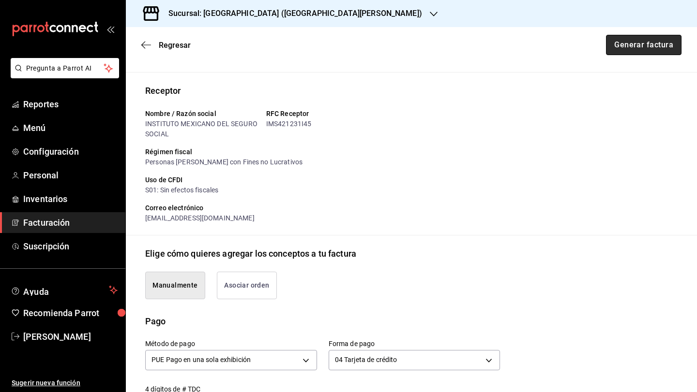
click at [628, 47] on button "Generar factura" at bounding box center [643, 45] width 75 height 20
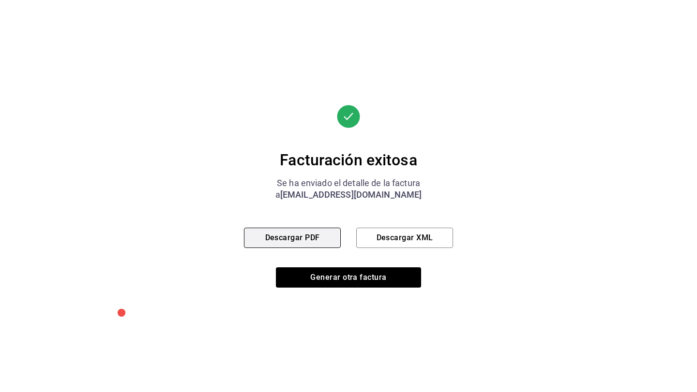
click at [318, 236] on button "Descargar PDF" at bounding box center [292, 238] width 97 height 20
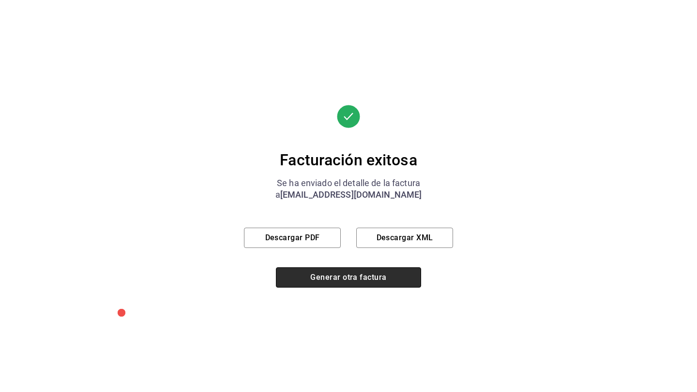
click at [350, 282] on button "Generar otra factura" at bounding box center [348, 278] width 145 height 20
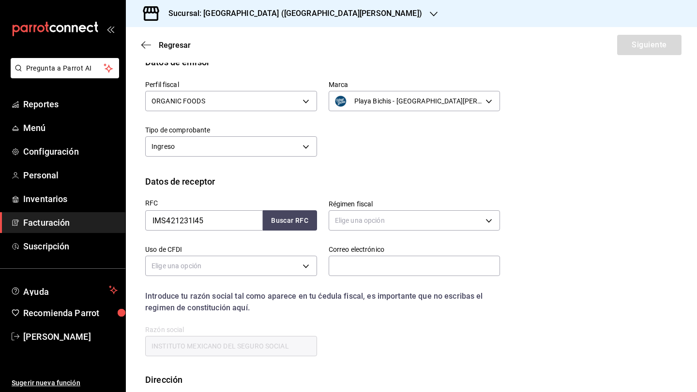
scroll to position [30, 0]
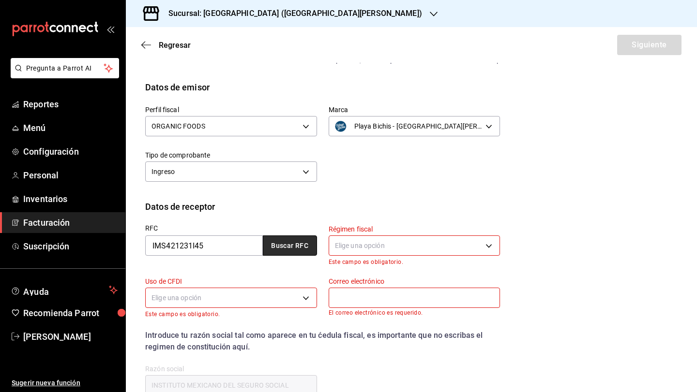
click at [293, 249] on button "Buscar RFC" at bounding box center [290, 246] width 54 height 20
type input "603"
type input "S01"
type input "victoriavallest@gmail.com"
type input "06600"
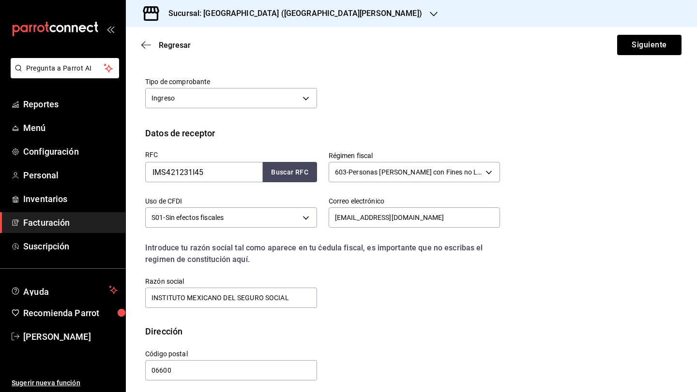
scroll to position [109, 0]
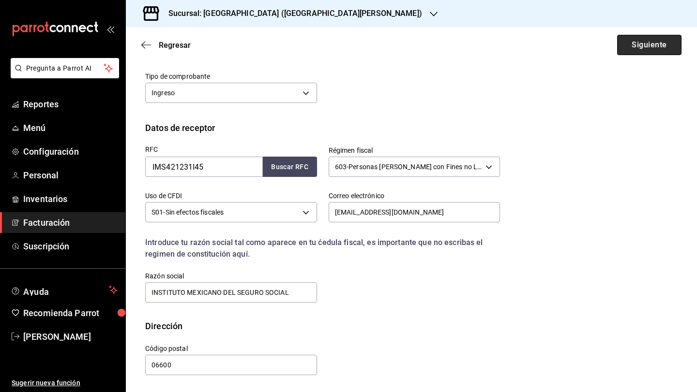
click at [666, 46] on button "Siguiente" at bounding box center [649, 45] width 64 height 20
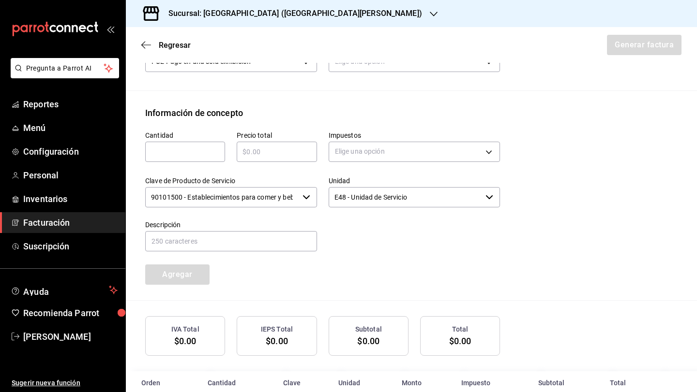
scroll to position [354, 0]
click at [204, 155] on input "text" at bounding box center [185, 152] width 80 height 12
type input "1"
click at [251, 155] on input "text" at bounding box center [277, 152] width 80 height 12
type input "$511"
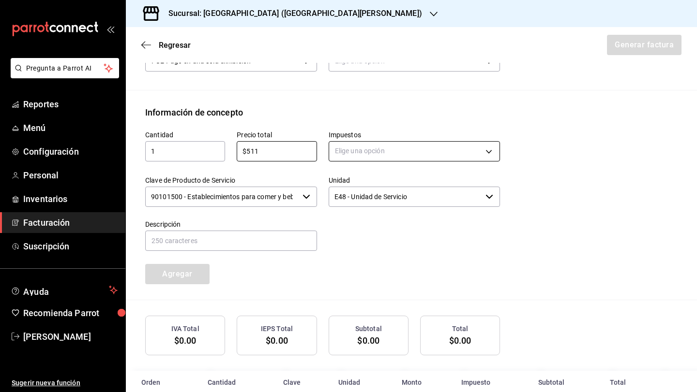
click at [357, 156] on body "Pregunta a Parrot AI Reportes Menú Configuración Personal Inventarios Facturaci…" at bounding box center [348, 196] width 697 height 392
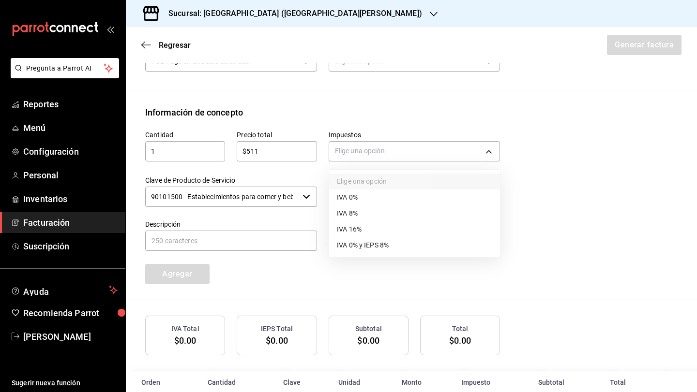
click at [357, 215] on span "IVA 8%" at bounding box center [347, 213] width 21 height 10
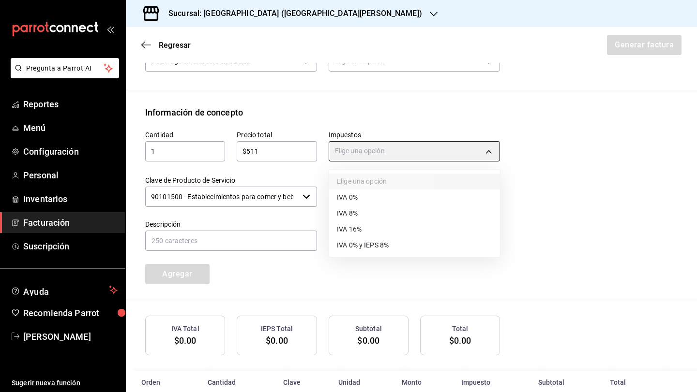
type input "IVA_8"
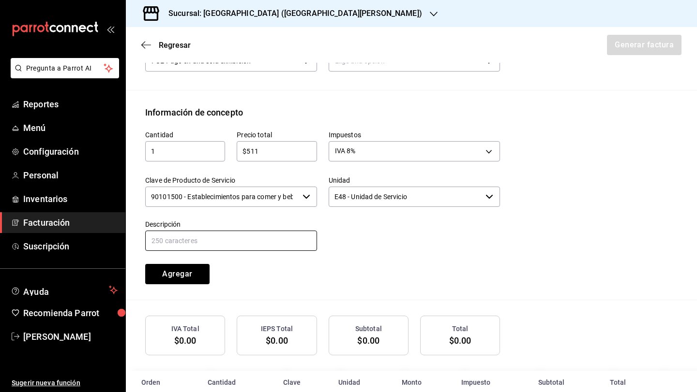
click at [257, 247] on input "text" at bounding box center [231, 241] width 172 height 20
type input "Servicio de consumo de alimentos"
click at [197, 277] on button "Agregar" at bounding box center [177, 274] width 64 height 20
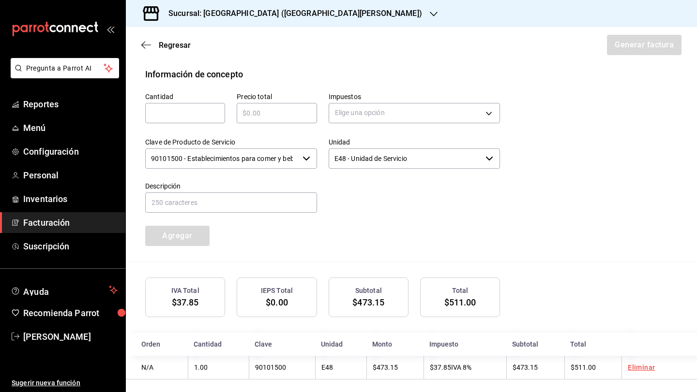
scroll to position [399, 0]
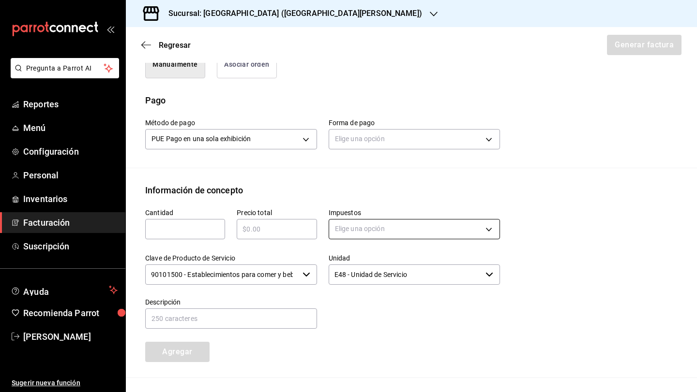
scroll to position [276, 0]
click at [374, 132] on body "Pregunta a Parrot AI Reportes Menú Configuración Personal Inventarios Facturaci…" at bounding box center [348, 196] width 697 height 392
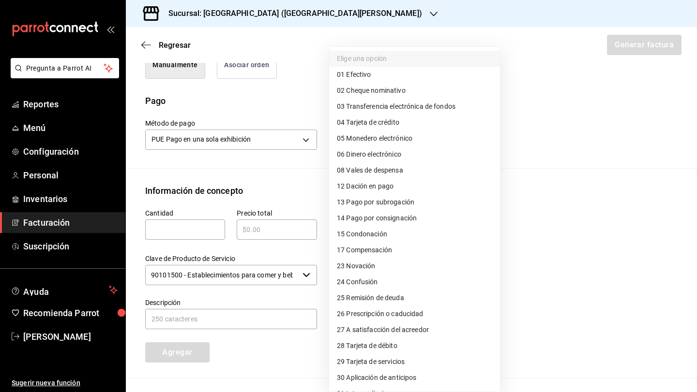
scroll to position [30, 0]
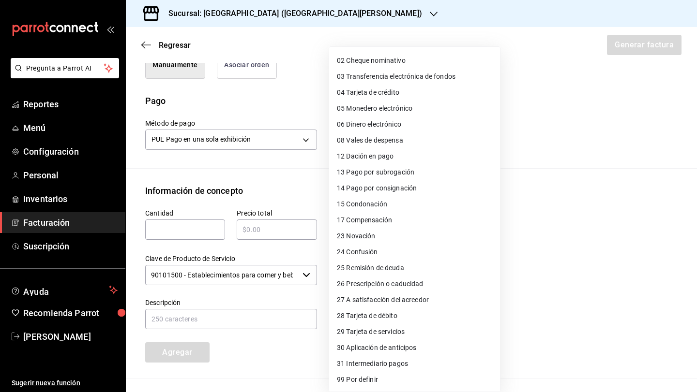
click at [427, 316] on li "28 Tarjeta de débito" at bounding box center [414, 316] width 171 height 16
type input "28"
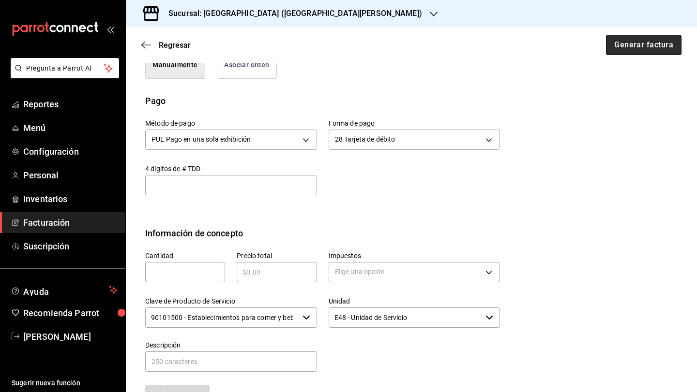
click at [636, 50] on button "Generar factura" at bounding box center [643, 45] width 75 height 20
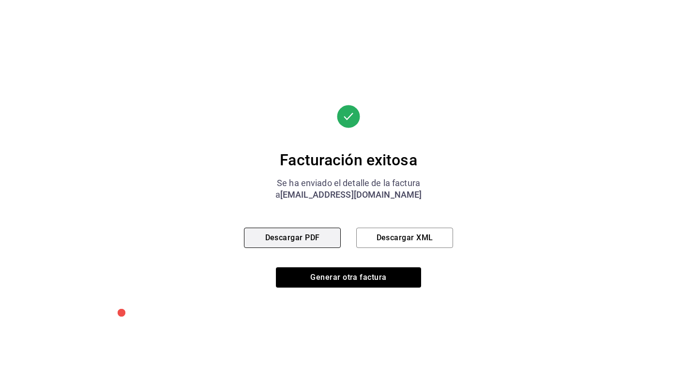
click at [308, 240] on button "Descargar PDF" at bounding box center [292, 238] width 97 height 20
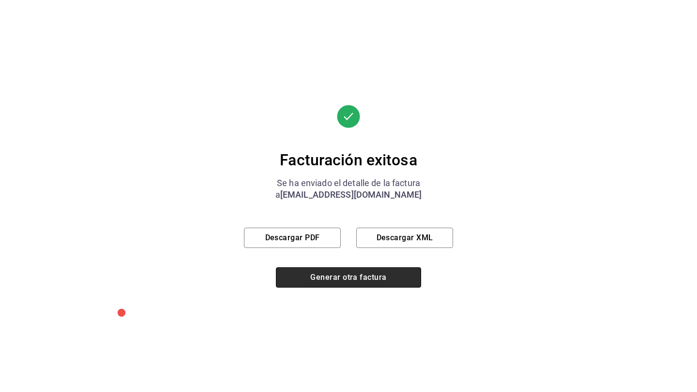
click at [382, 273] on button "Generar otra factura" at bounding box center [348, 278] width 145 height 20
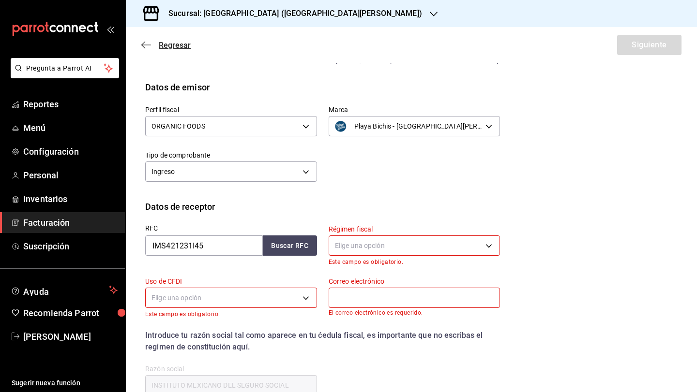
click at [166, 44] on span "Regresar" at bounding box center [175, 45] width 32 height 9
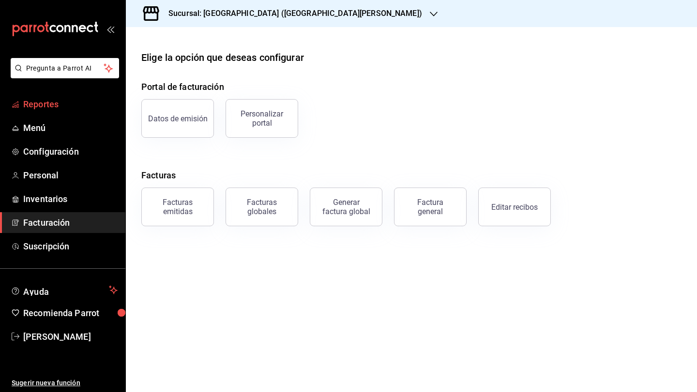
click at [47, 113] on link "Reportes" at bounding box center [62, 104] width 125 height 21
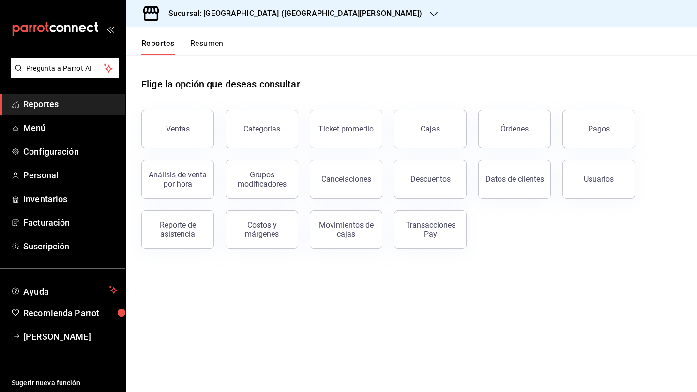
click at [416, 239] on button "Transacciones Pay" at bounding box center [430, 229] width 73 height 39
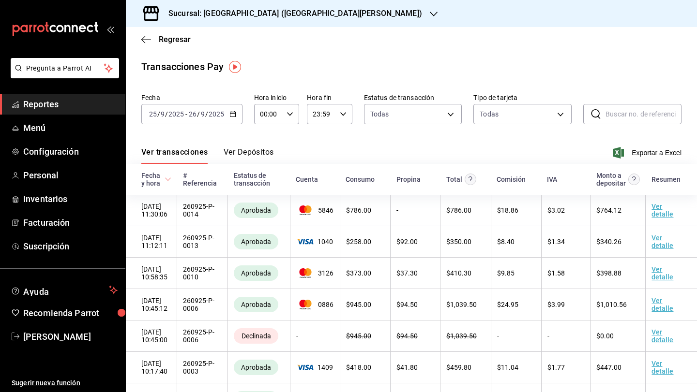
click at [263, 151] on button "Ver Depósitos" at bounding box center [248, 156] width 50 height 16
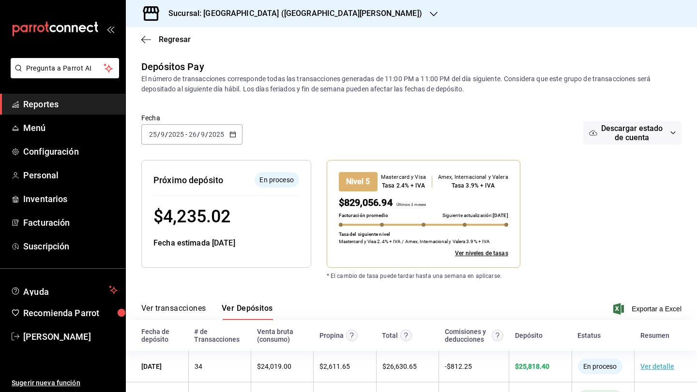
click at [235, 136] on icon "button" at bounding box center [232, 134] width 7 height 7
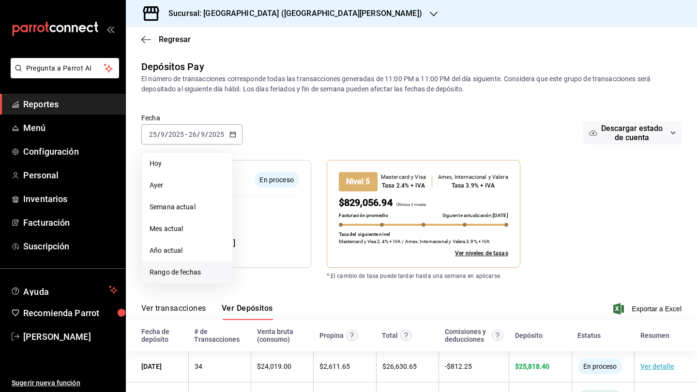
click at [200, 268] on span "Rango de fechas" at bounding box center [186, 273] width 75 height 10
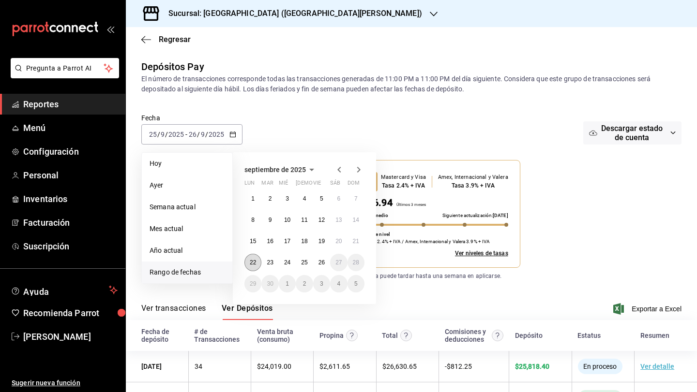
click at [258, 260] on button "22" at bounding box center [252, 262] width 17 height 17
click at [327, 263] on button "26" at bounding box center [321, 262] width 17 height 17
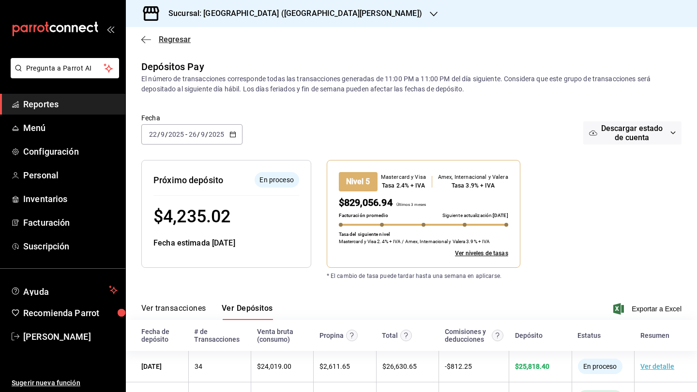
click at [148, 39] on icon "button" at bounding box center [146, 39] width 10 height 9
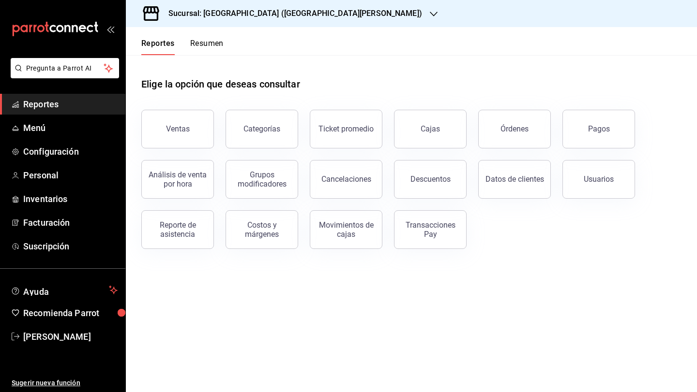
click at [231, 9] on h3 "Sucursal: Playa Bichis (San Lorenzo)" at bounding box center [291, 14] width 261 height 12
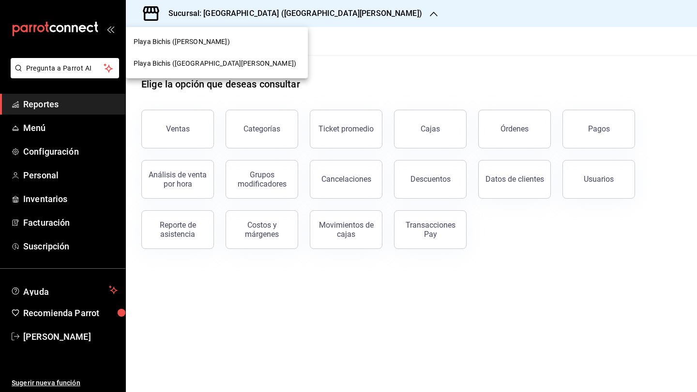
click at [214, 67] on span "Playa Bichis (San Lorenzo)" at bounding box center [215, 64] width 163 height 10
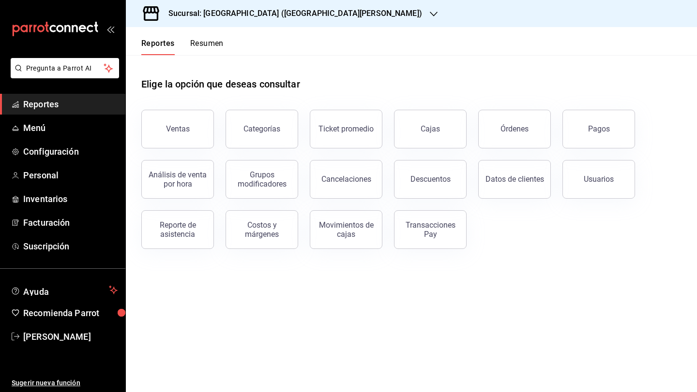
click at [229, 9] on h3 "Sucursal: Playa Bichis (San Lorenzo)" at bounding box center [291, 14] width 261 height 12
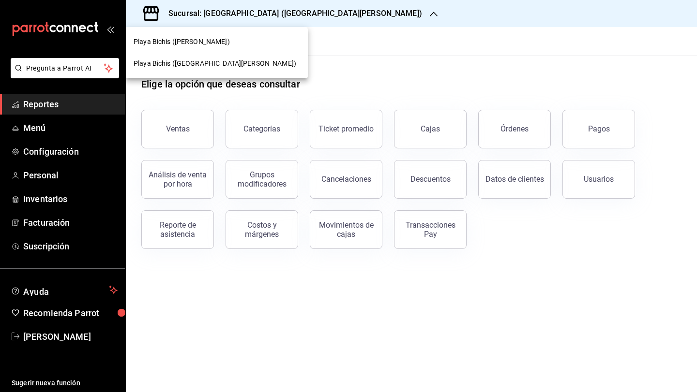
click at [208, 40] on span "Playa Bichis (Gomez Morin)" at bounding box center [182, 42] width 96 height 10
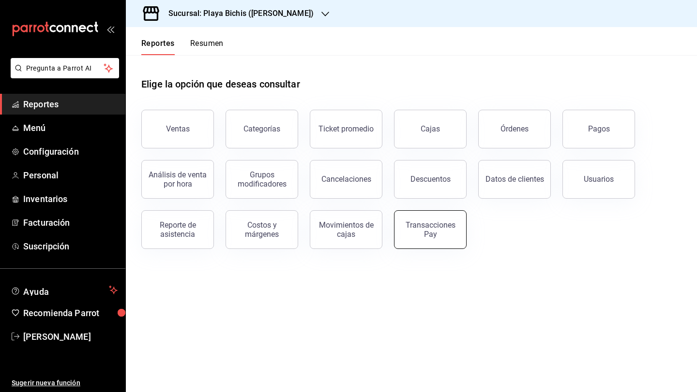
click at [419, 233] on div "Transacciones Pay" at bounding box center [430, 230] width 60 height 18
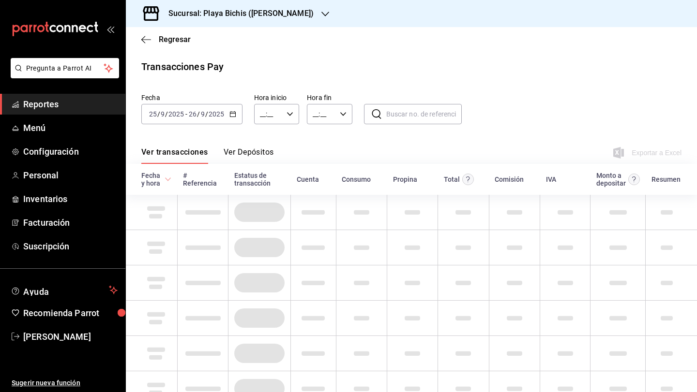
type input "00:00"
type input "23:59"
click at [257, 149] on button "Ver Depósitos" at bounding box center [248, 156] width 50 height 16
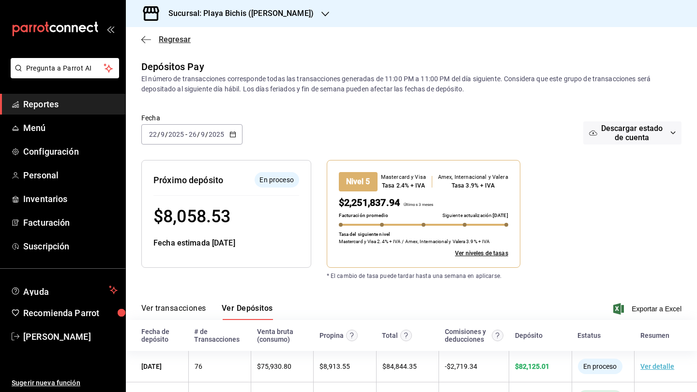
click at [148, 39] on icon "button" at bounding box center [146, 39] width 10 height 9
